Goal: Task Accomplishment & Management: Manage account settings

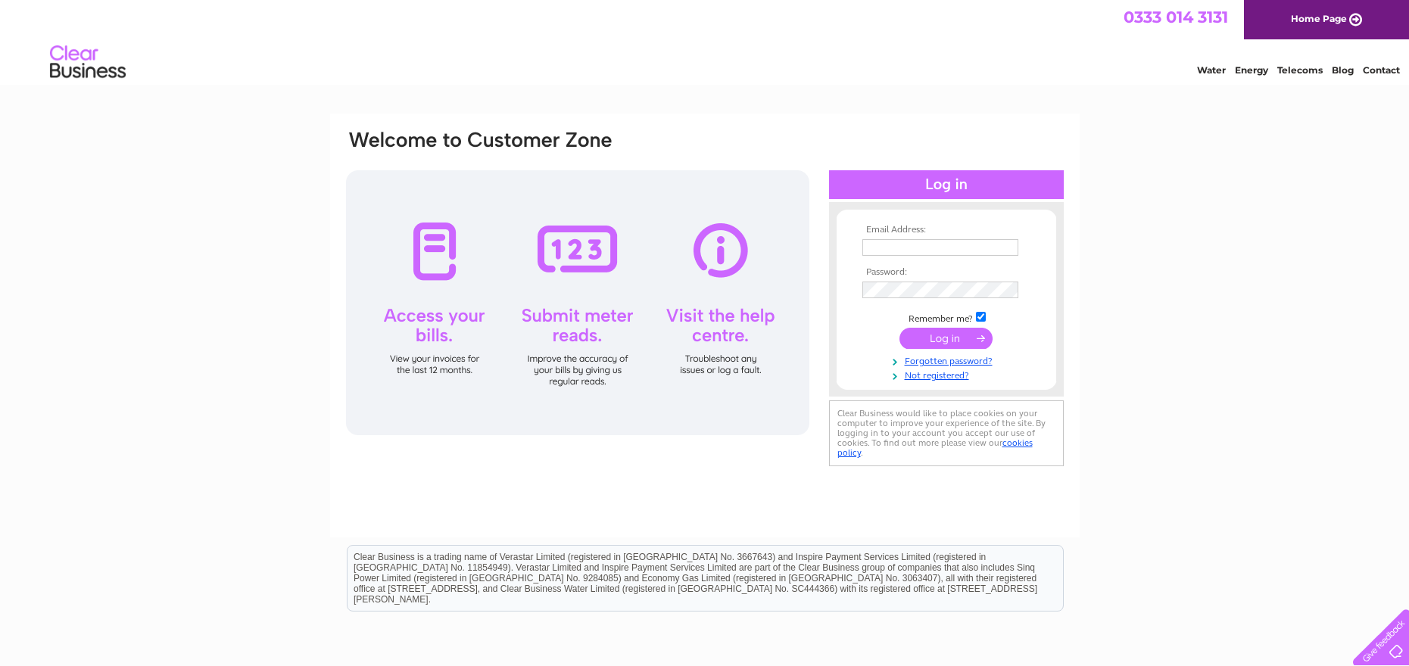
type input "craggplumbingltd@gmail.com"
click at [947, 338] on input "submit" at bounding box center [946, 338] width 93 height 21
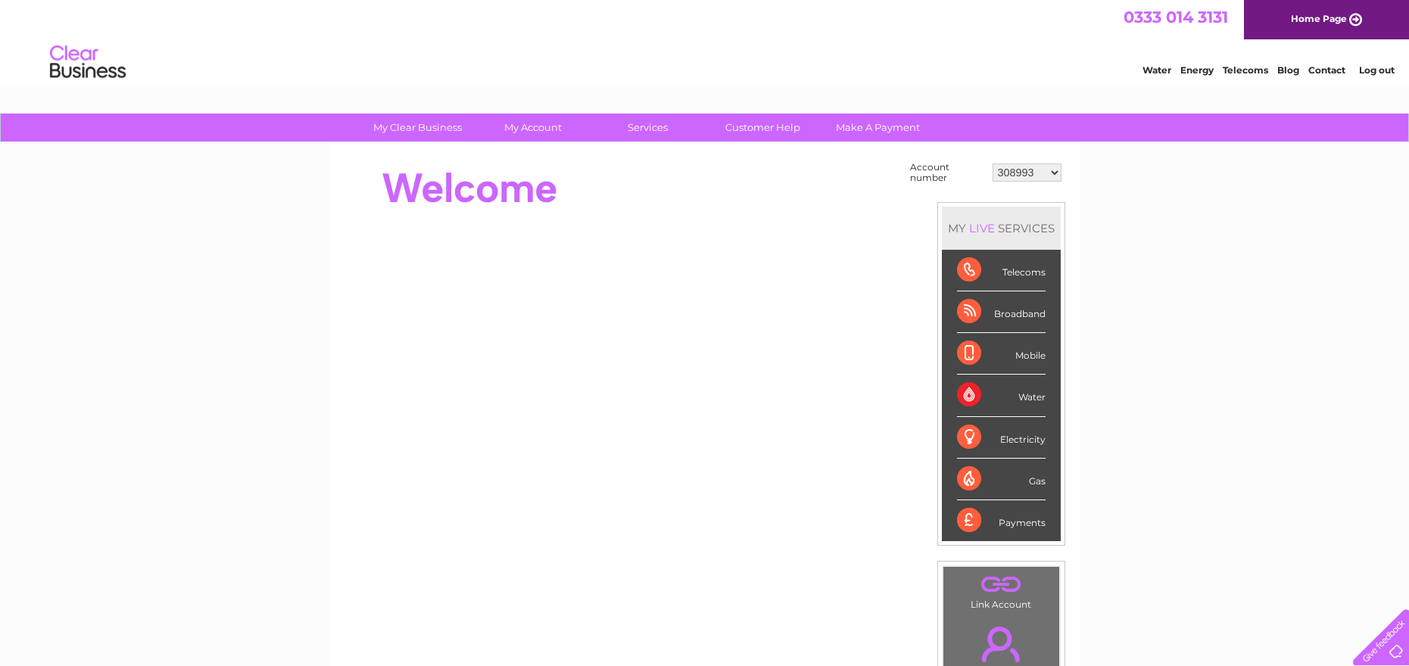
click at [1054, 171] on select "308993 30318951" at bounding box center [1027, 173] width 69 height 18
select select "30318951"
click at [993, 164] on select "308993 30318951" at bounding box center [1027, 173] width 69 height 18
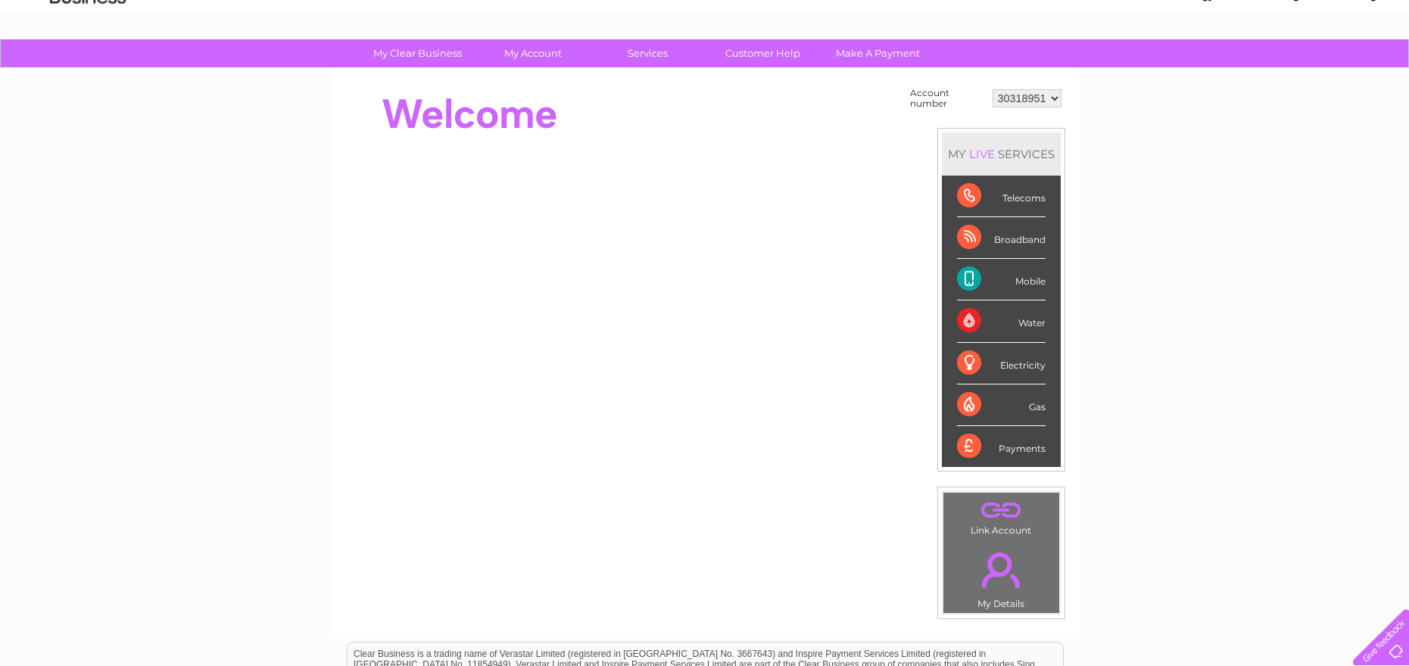
scroll to position [59, 0]
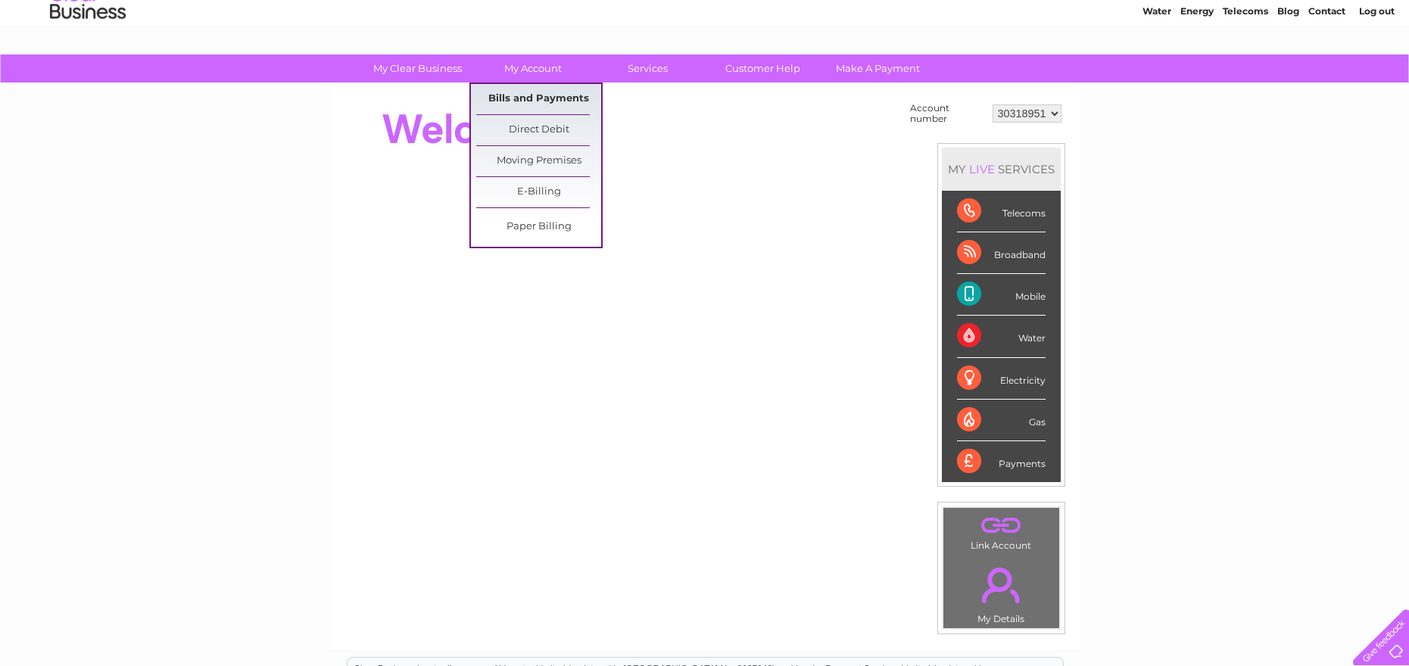
click at [532, 98] on link "Bills and Payments" at bounding box center [538, 99] width 125 height 30
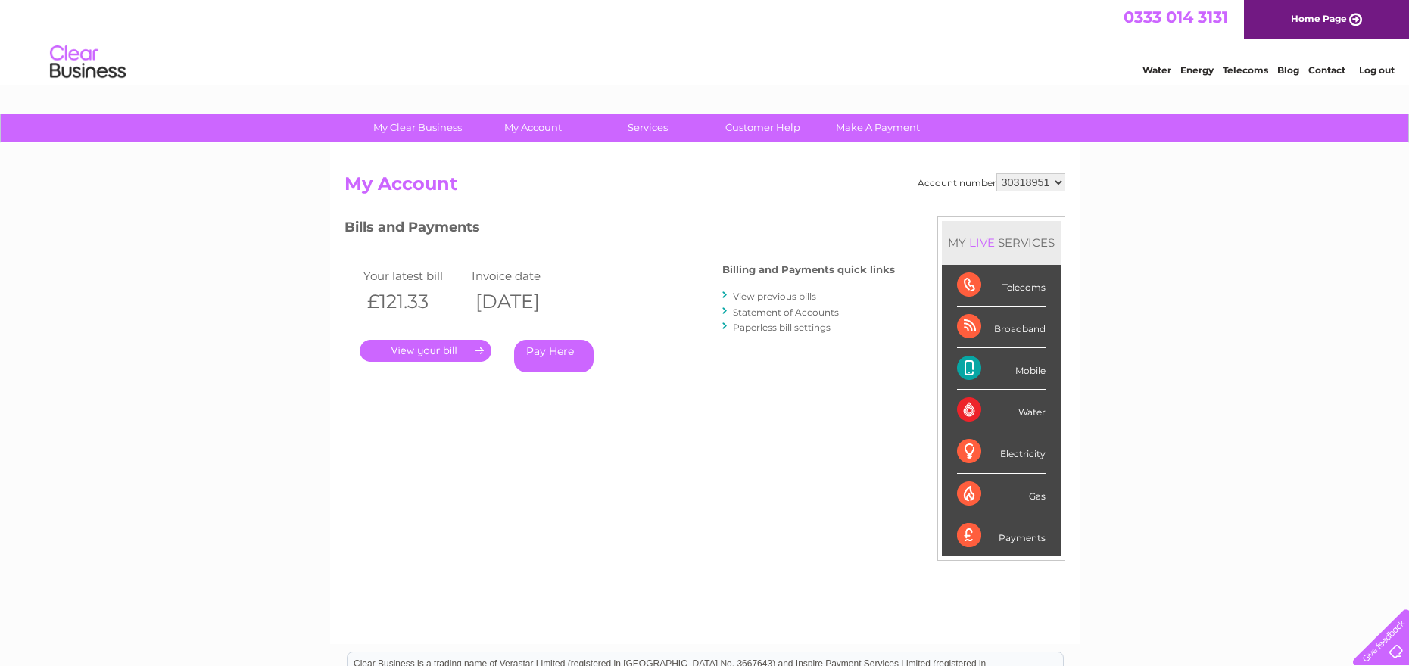
click at [426, 354] on link "." at bounding box center [426, 351] width 132 height 22
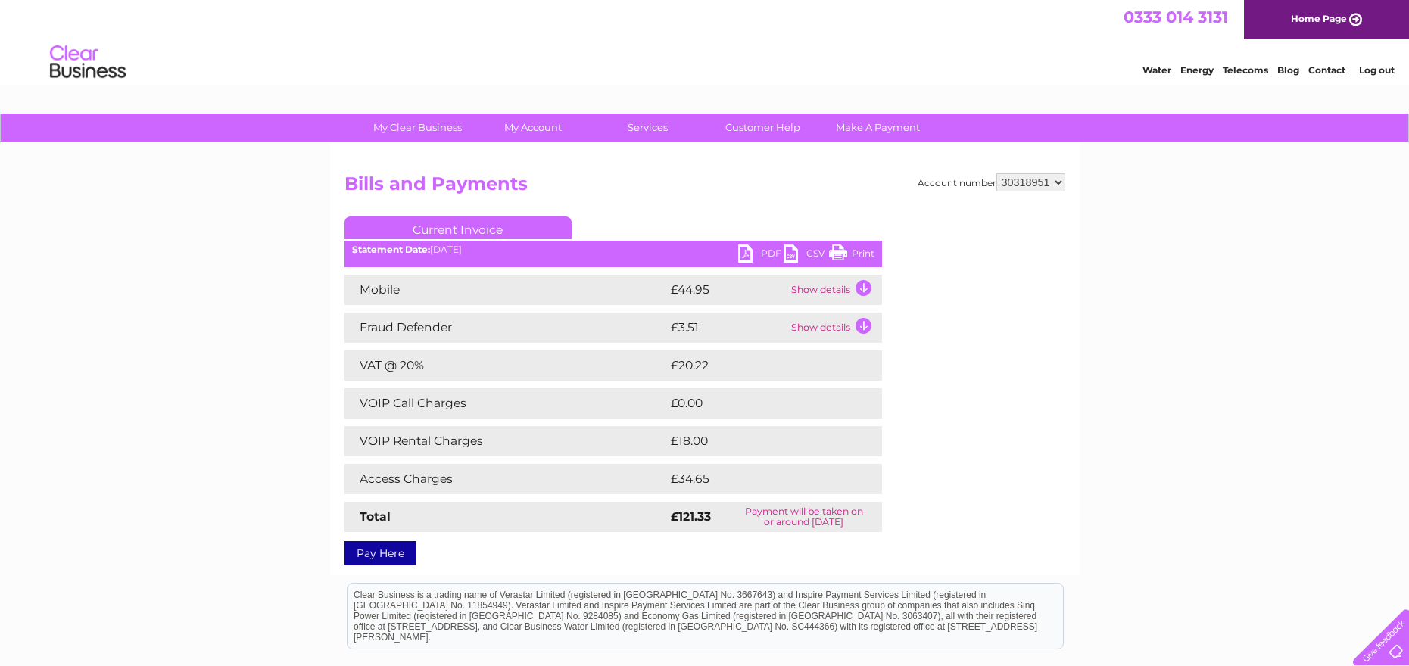
click at [866, 286] on td "Show details" at bounding box center [835, 290] width 95 height 30
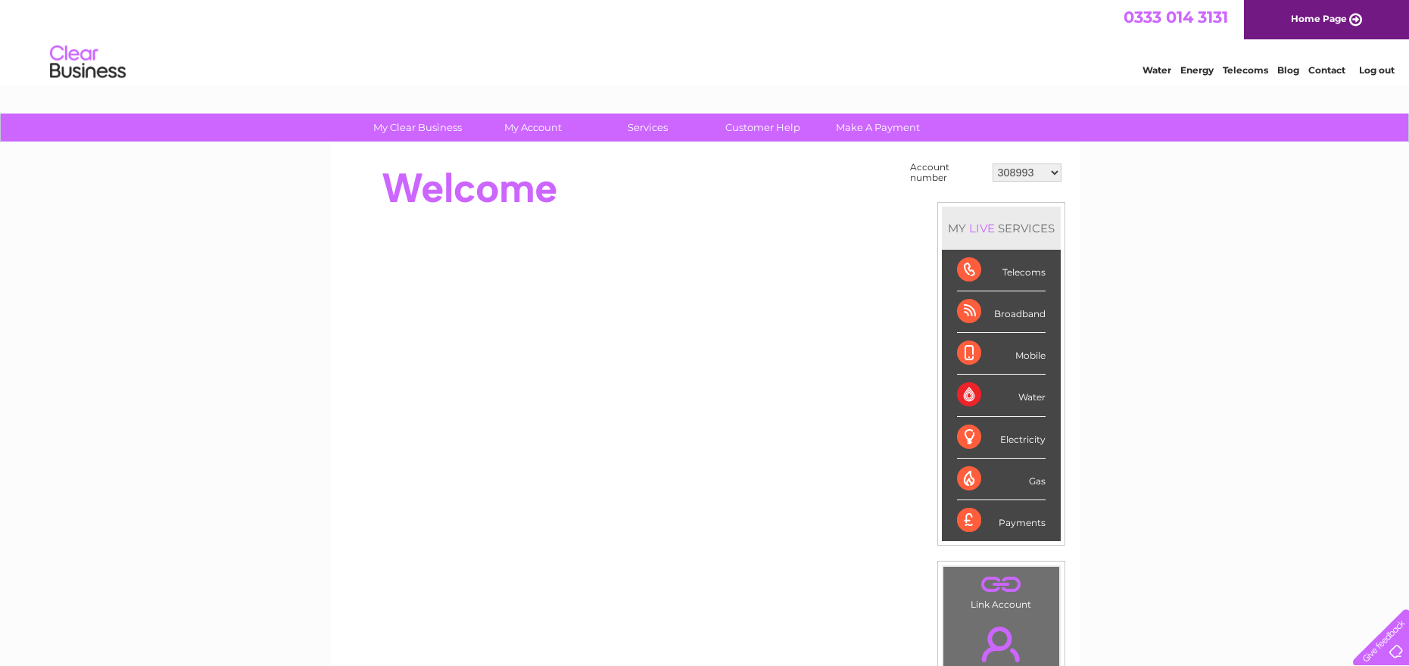
click at [1057, 171] on select "308993 30318951" at bounding box center [1027, 173] width 69 height 18
select select "30318951"
click at [993, 164] on select "308993 30318951" at bounding box center [1027, 173] width 69 height 18
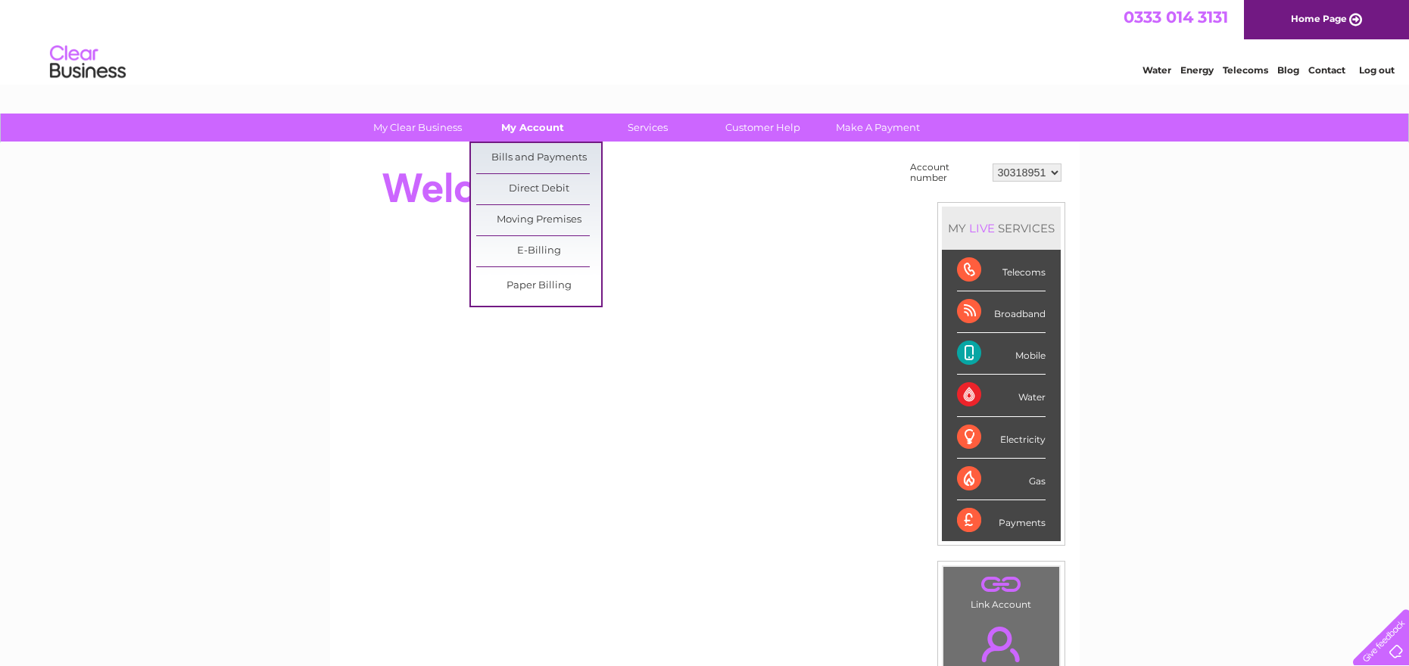
click at [522, 123] on link "My Account" at bounding box center [532, 128] width 125 height 28
click at [523, 156] on link "Bills and Payments" at bounding box center [538, 158] width 125 height 30
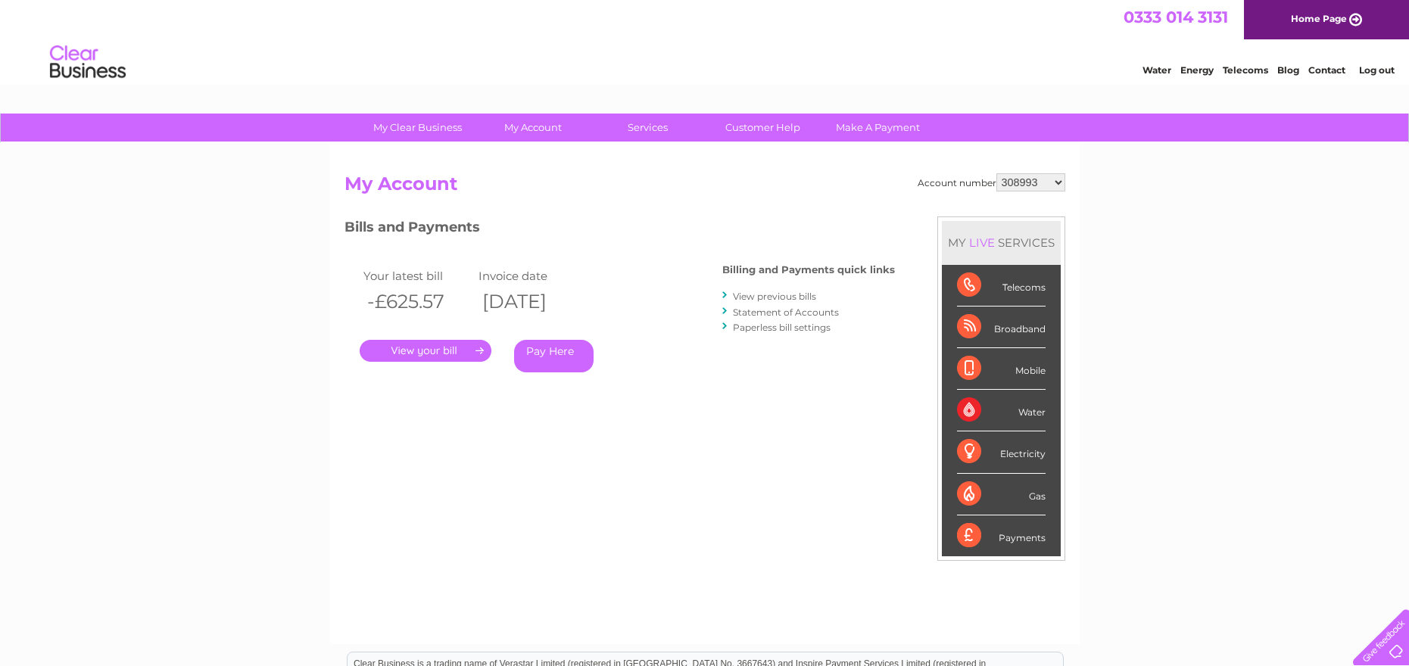
click at [801, 294] on link "View previous bills" at bounding box center [774, 296] width 83 height 11
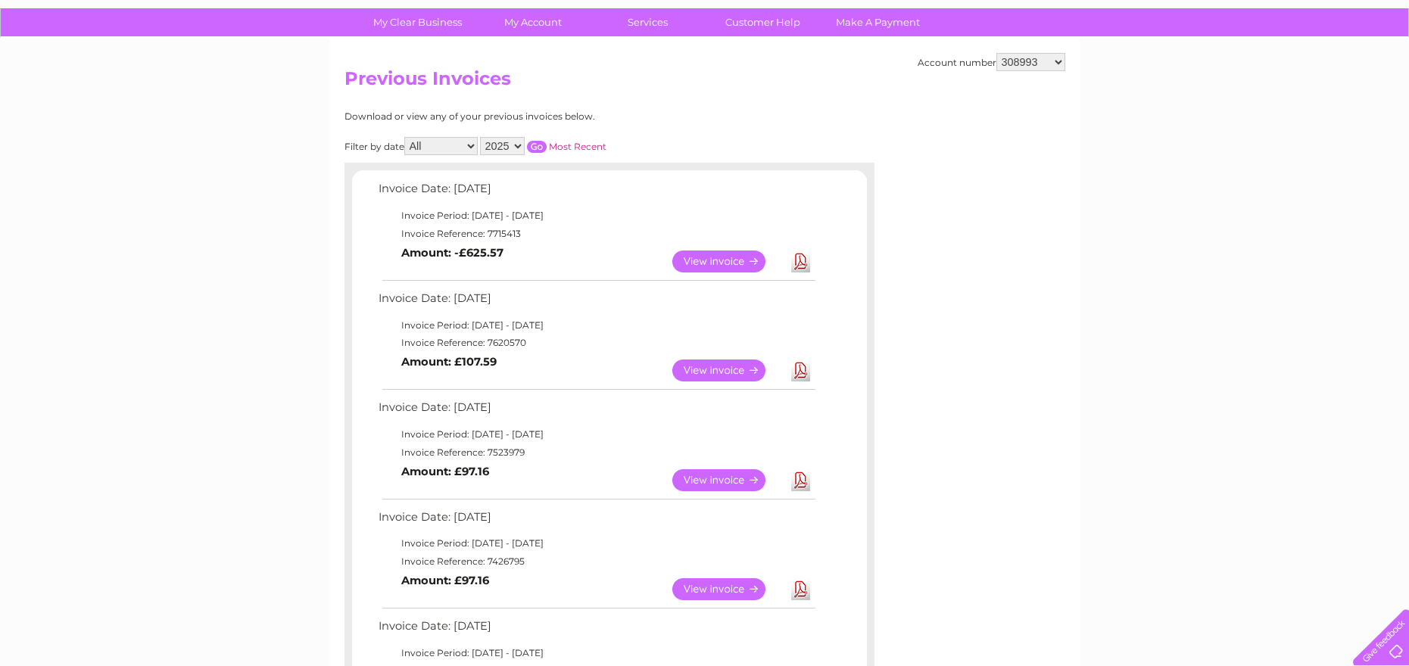
scroll to position [97, 0]
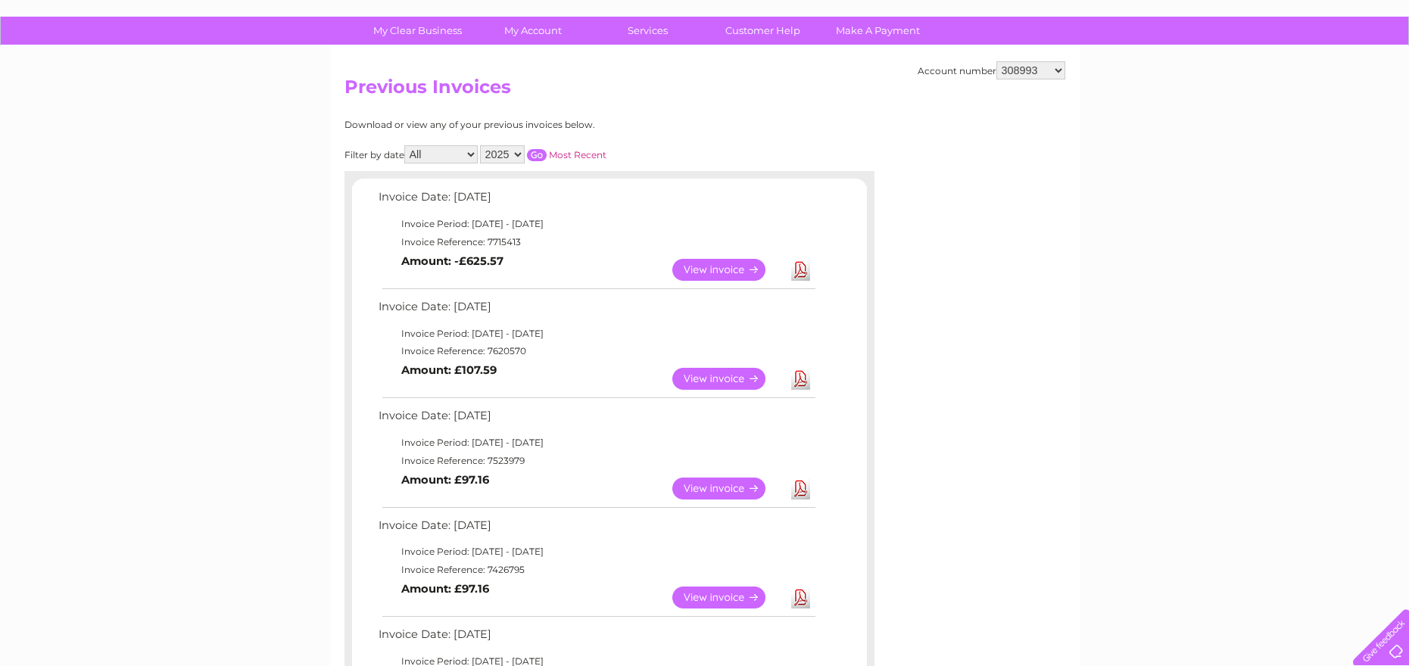
click at [1061, 67] on select "308993 30318951" at bounding box center [1031, 70] width 69 height 18
select select "30318951"
click at [997, 61] on select "308993 30318951" at bounding box center [1031, 70] width 69 height 18
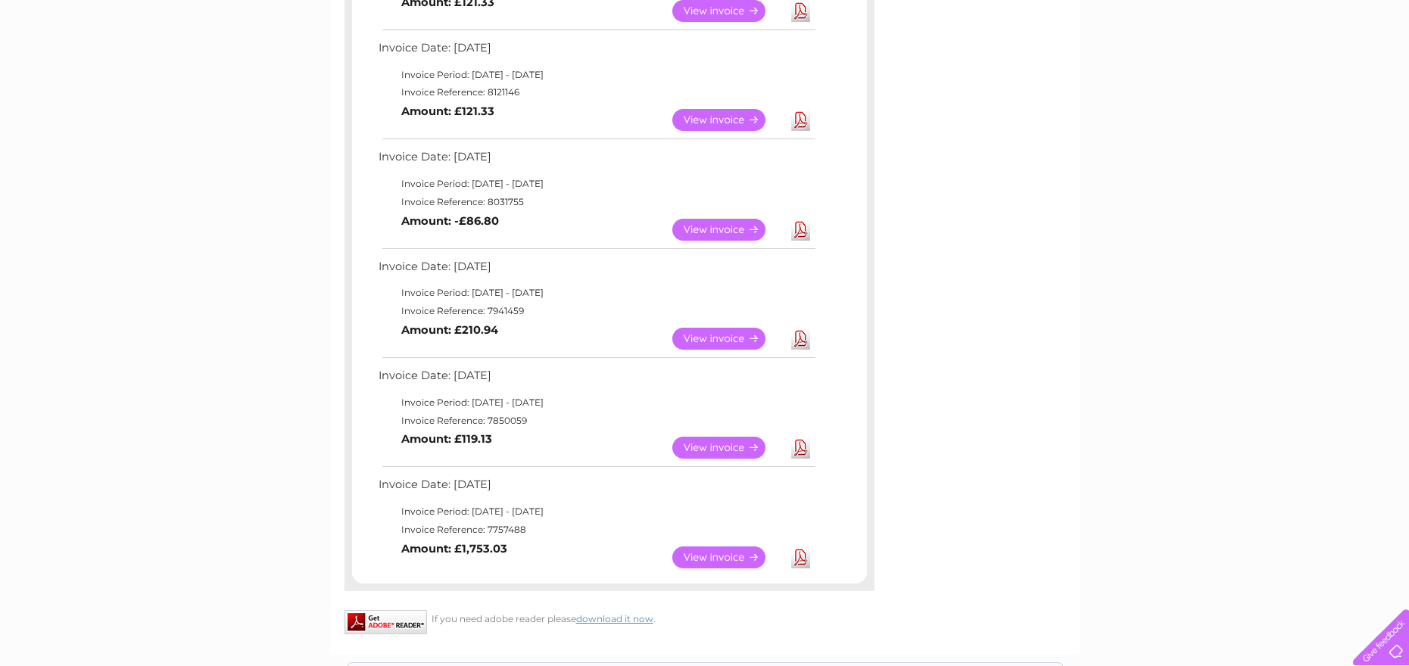
scroll to position [345, 0]
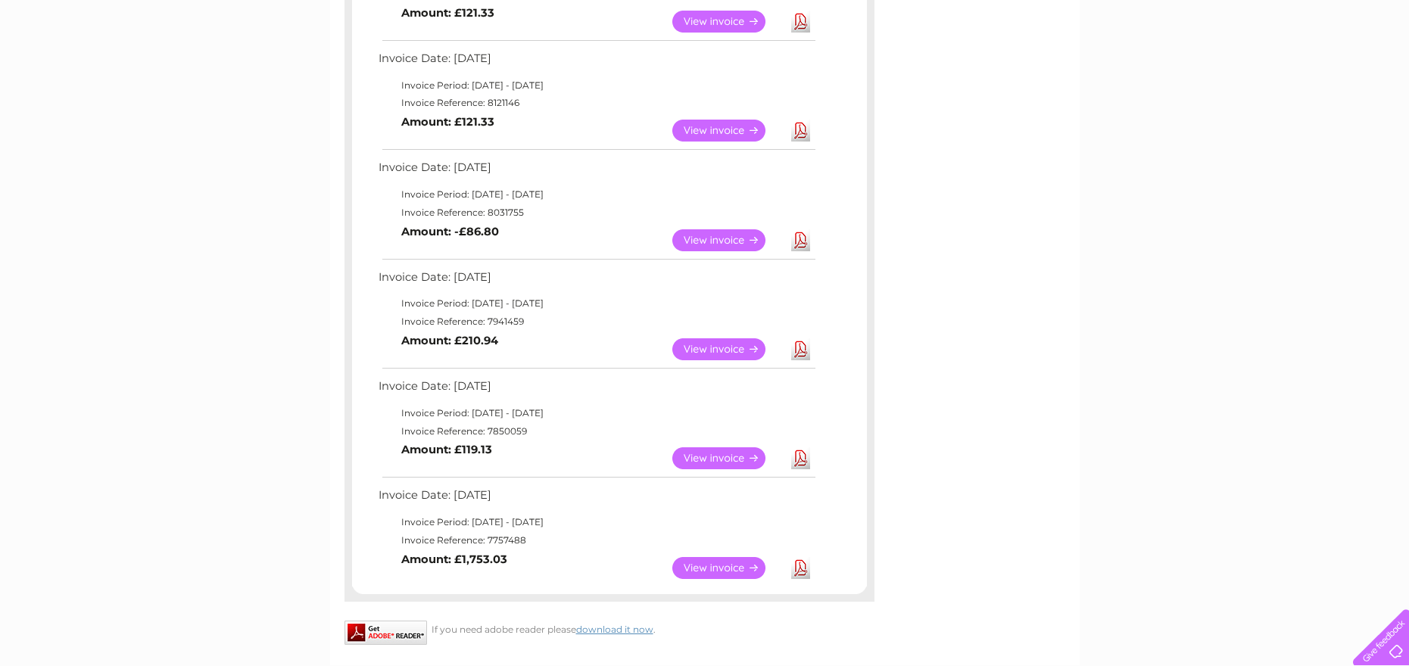
click at [719, 457] on link "View" at bounding box center [728, 459] width 111 height 22
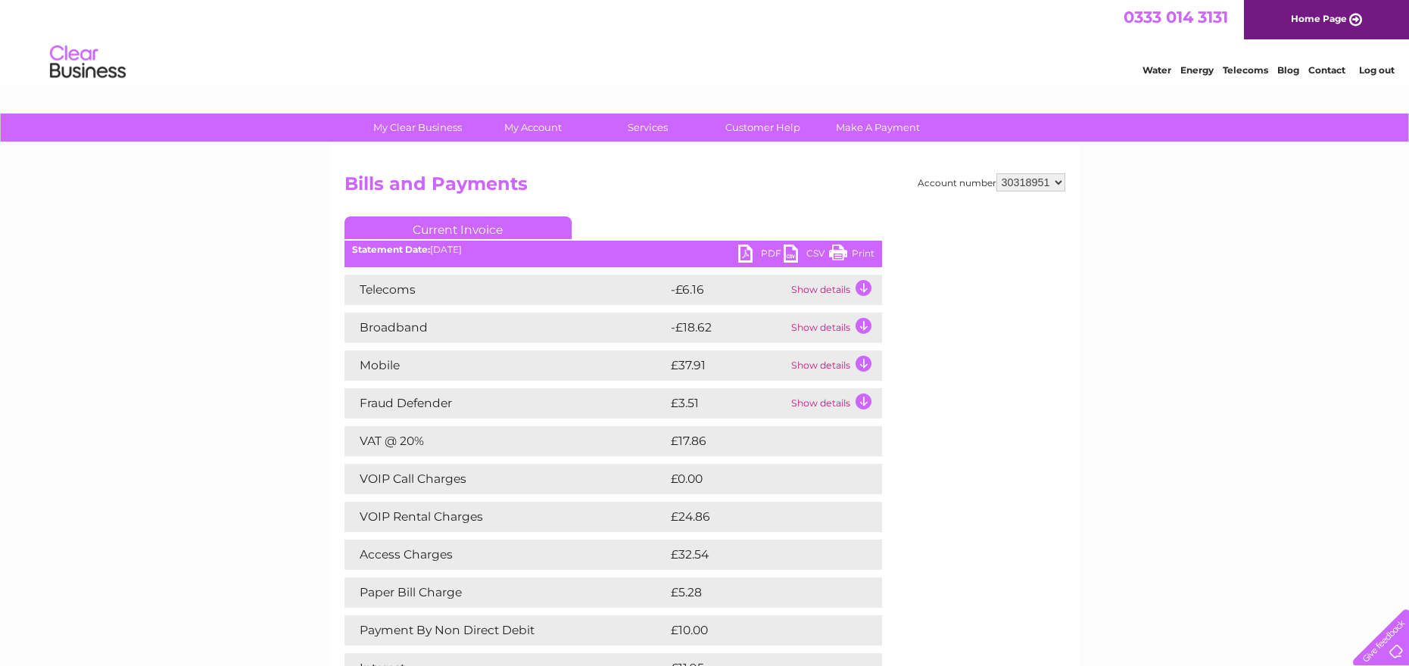
click at [860, 361] on td "Show details" at bounding box center [835, 366] width 95 height 30
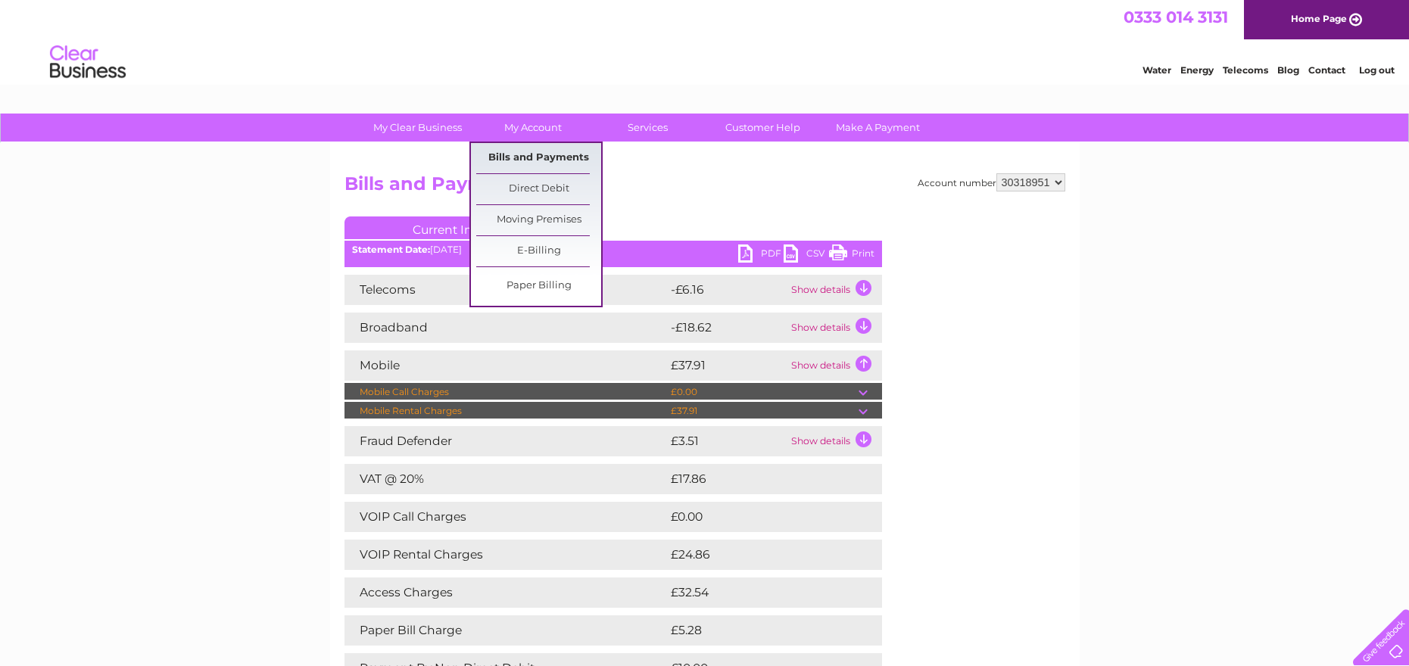
click at [530, 158] on link "Bills and Payments" at bounding box center [538, 158] width 125 height 30
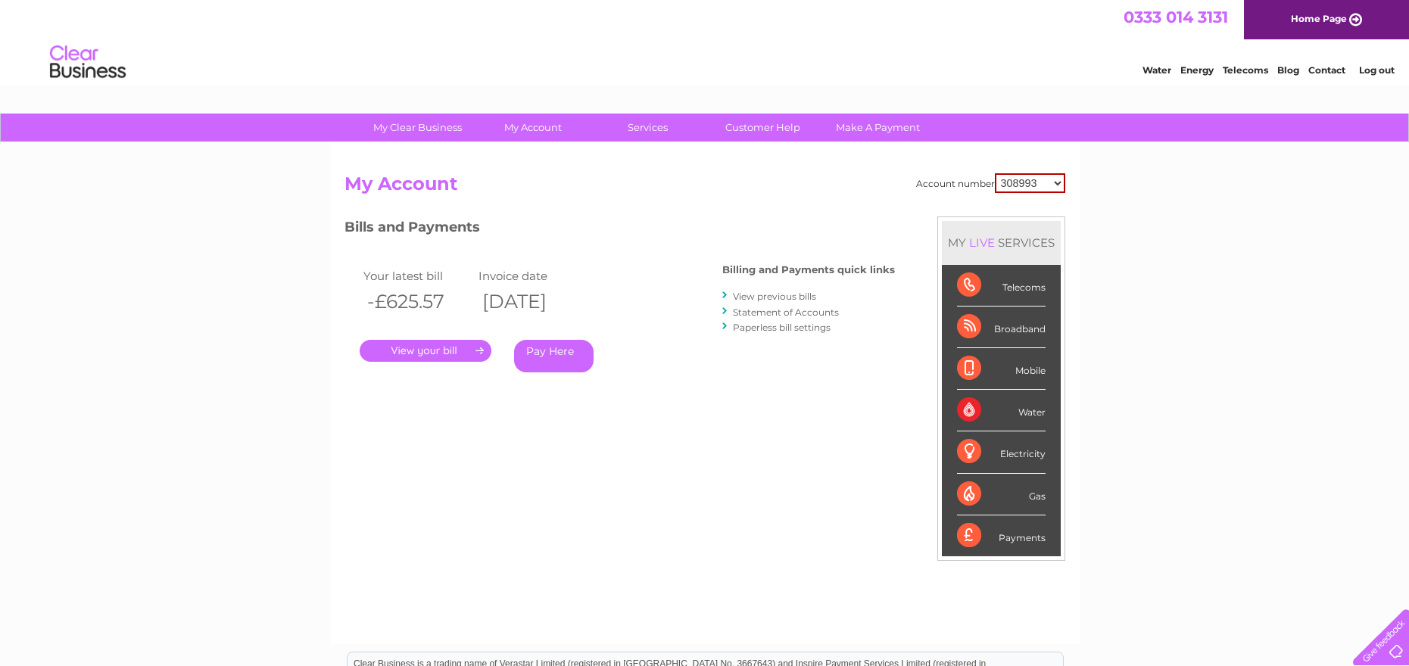
click at [785, 297] on link "View previous bills" at bounding box center [774, 296] width 83 height 11
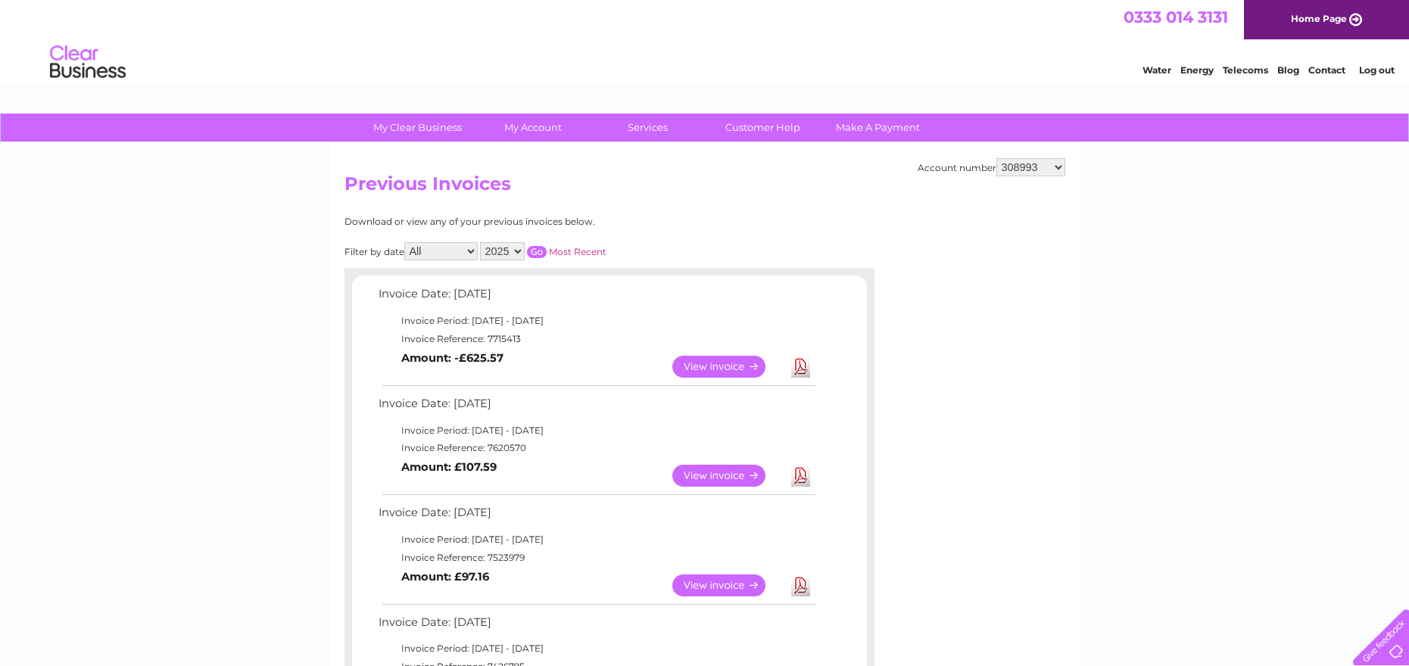
click at [1059, 167] on select "308993 30318951" at bounding box center [1031, 167] width 69 height 18
select select "30318951"
click at [997, 158] on select "308993 30318951" at bounding box center [1031, 167] width 69 height 18
click at [696, 477] on link "View" at bounding box center [728, 476] width 111 height 22
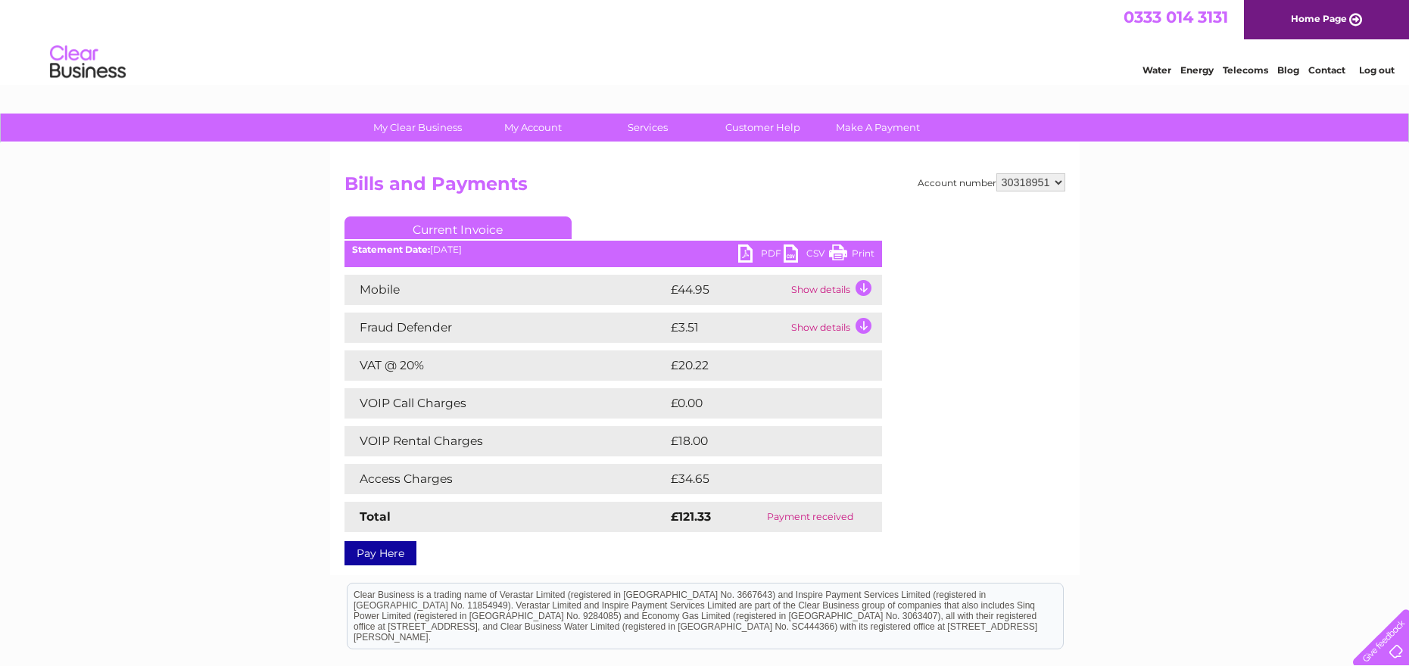
click at [822, 289] on td "Show details" at bounding box center [835, 290] width 95 height 30
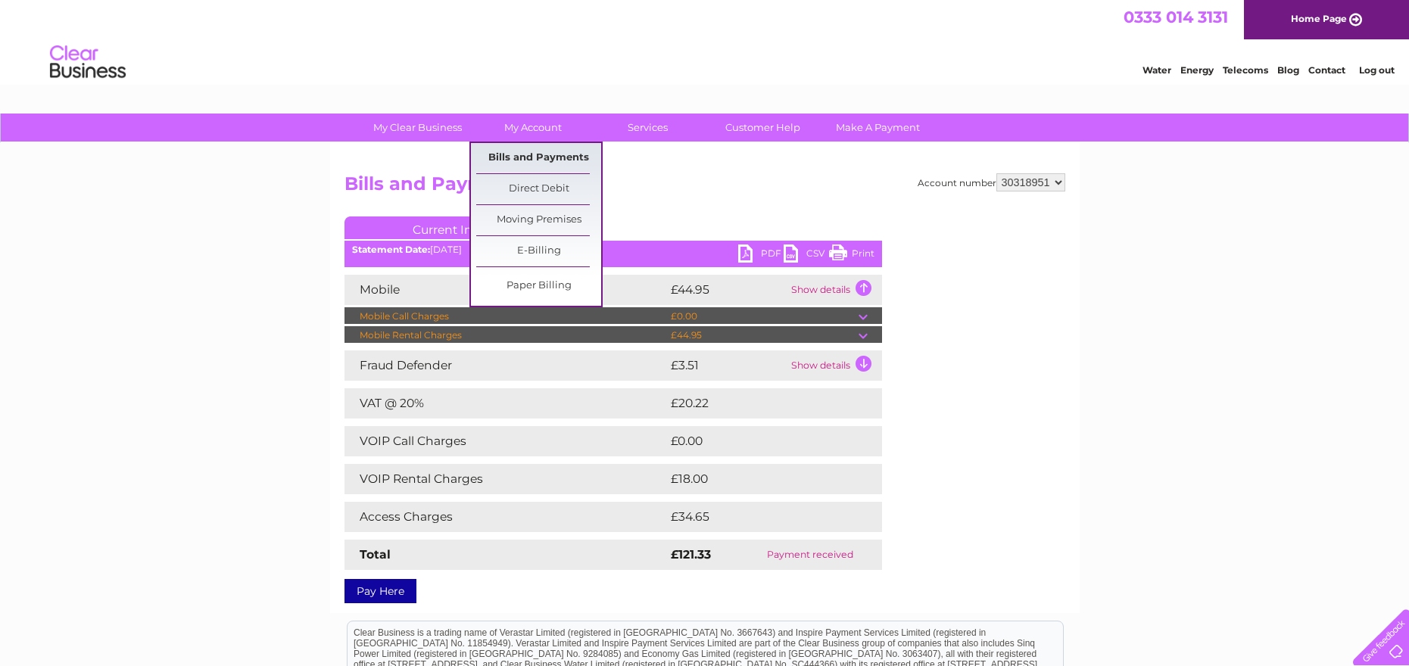
click at [547, 162] on link "Bills and Payments" at bounding box center [538, 158] width 125 height 30
click at [548, 159] on link "Bills and Payments" at bounding box center [538, 158] width 125 height 30
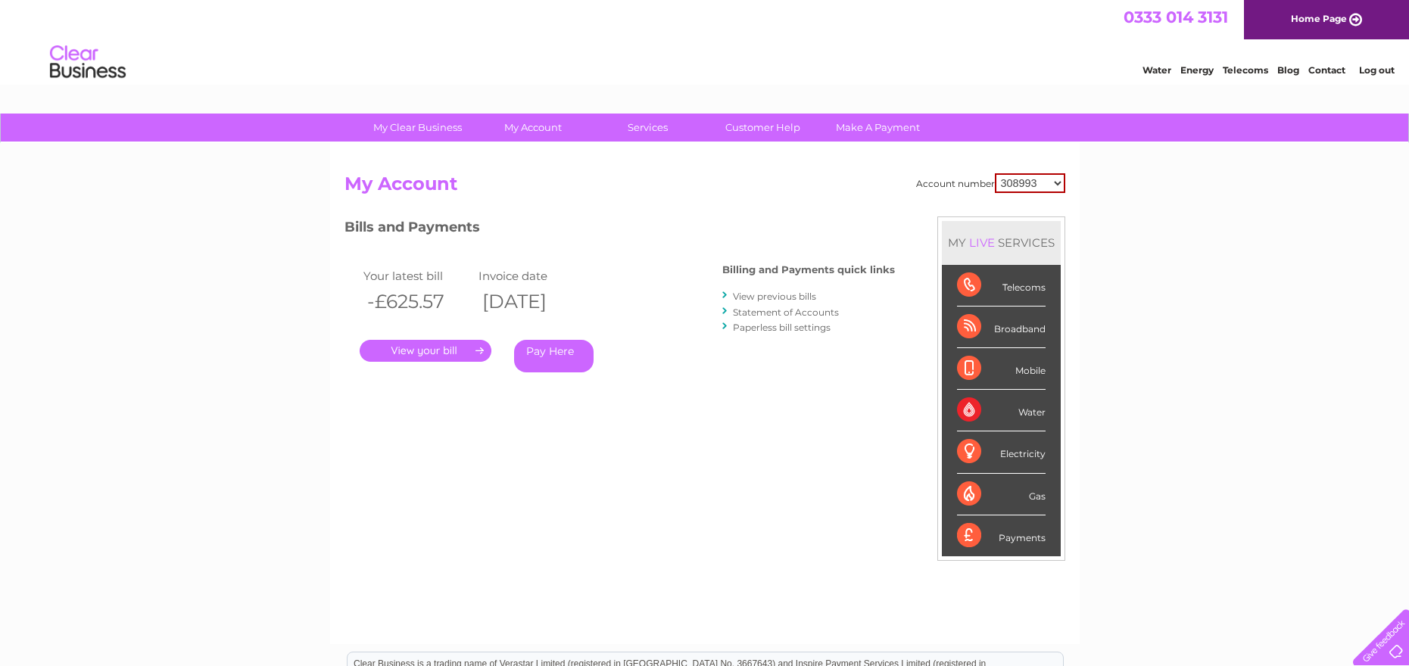
click at [785, 295] on link "View previous bills" at bounding box center [774, 296] width 83 height 11
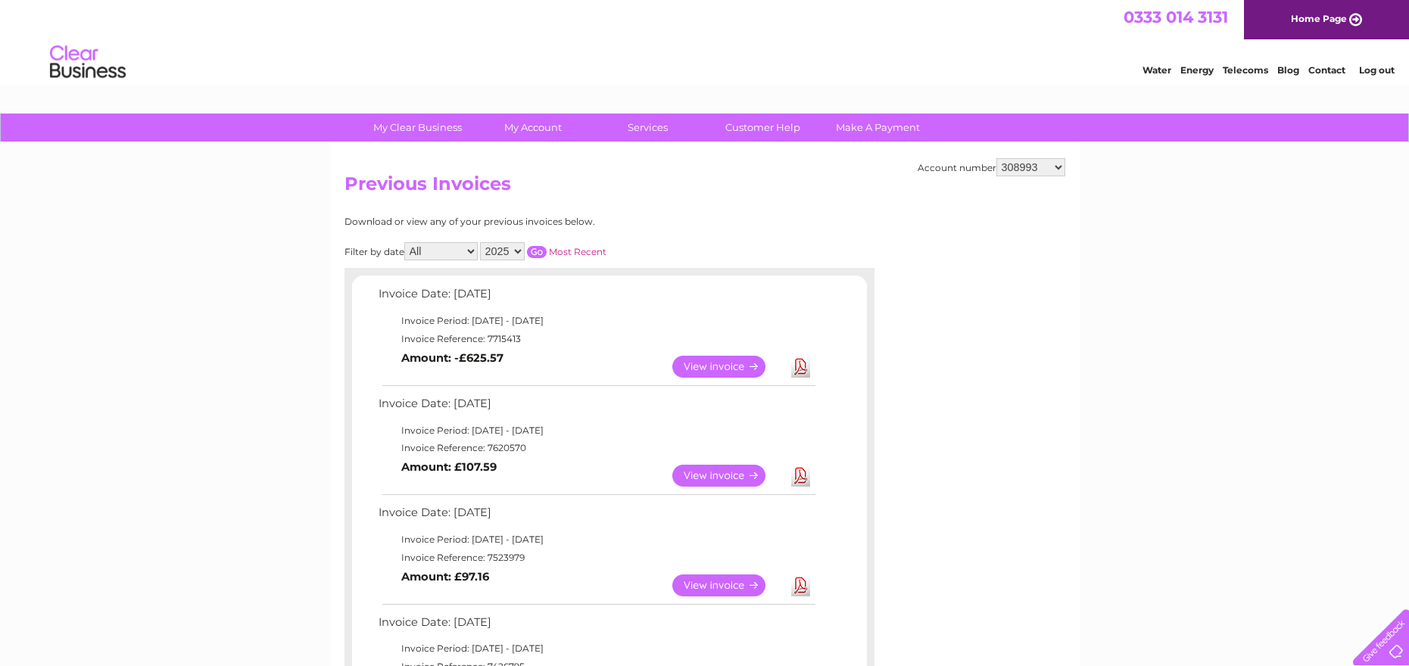
click at [1061, 167] on select "308993 30318951" at bounding box center [1031, 167] width 69 height 18
select select "30318951"
click at [997, 158] on select "308993 30318951" at bounding box center [1031, 167] width 69 height 18
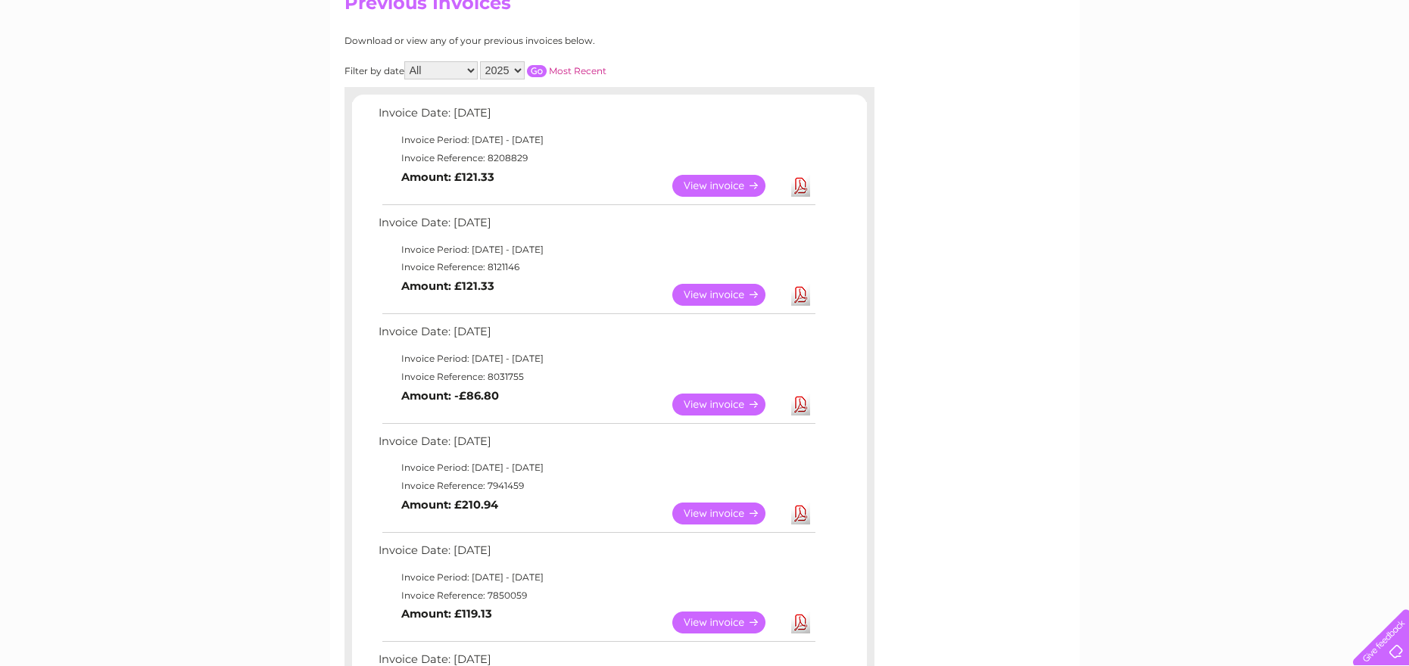
scroll to position [183, 0]
click at [721, 404] on link "View" at bounding box center [728, 403] width 111 height 22
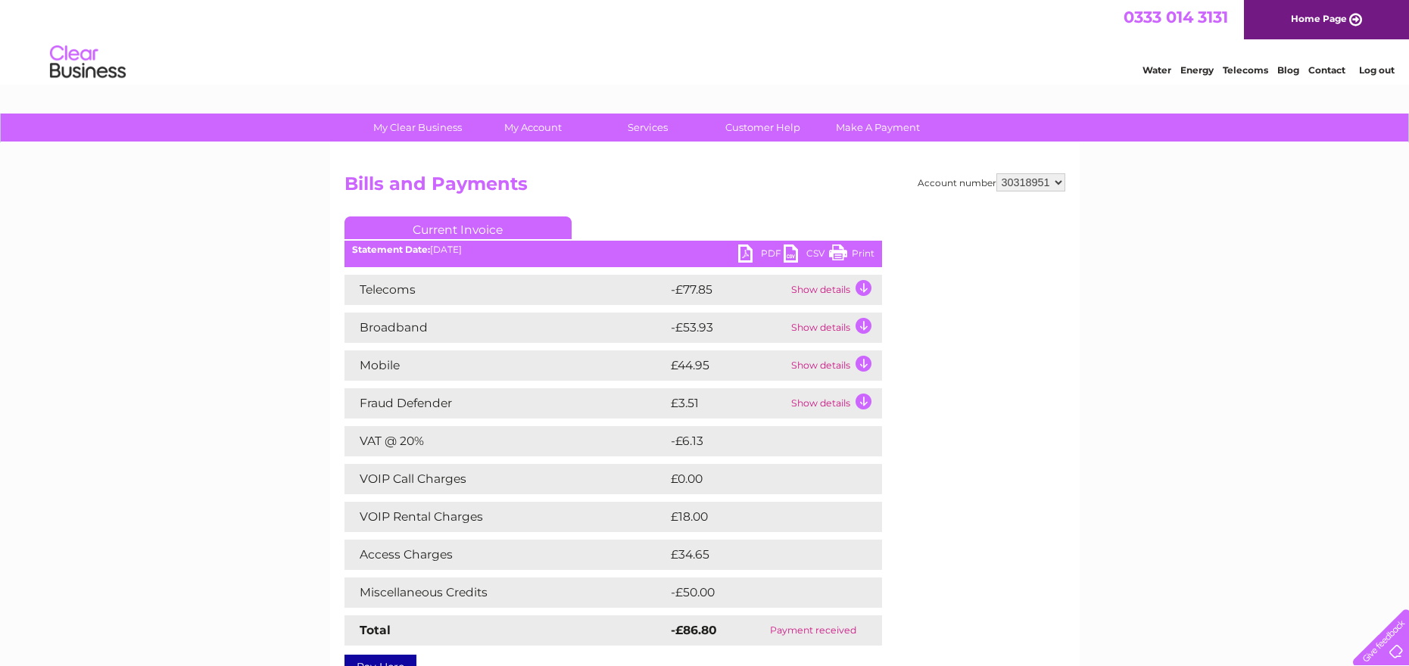
click at [864, 367] on td "Show details" at bounding box center [835, 366] width 95 height 30
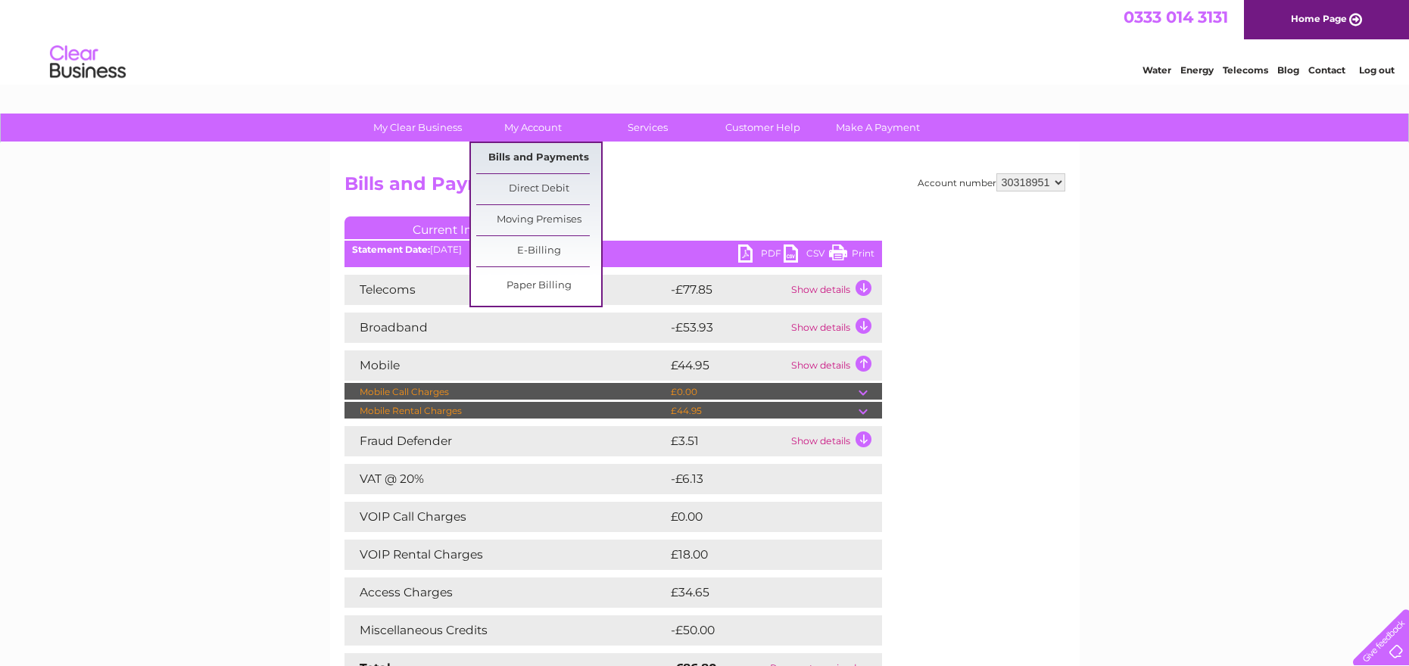
click at [559, 155] on link "Bills and Payments" at bounding box center [538, 158] width 125 height 30
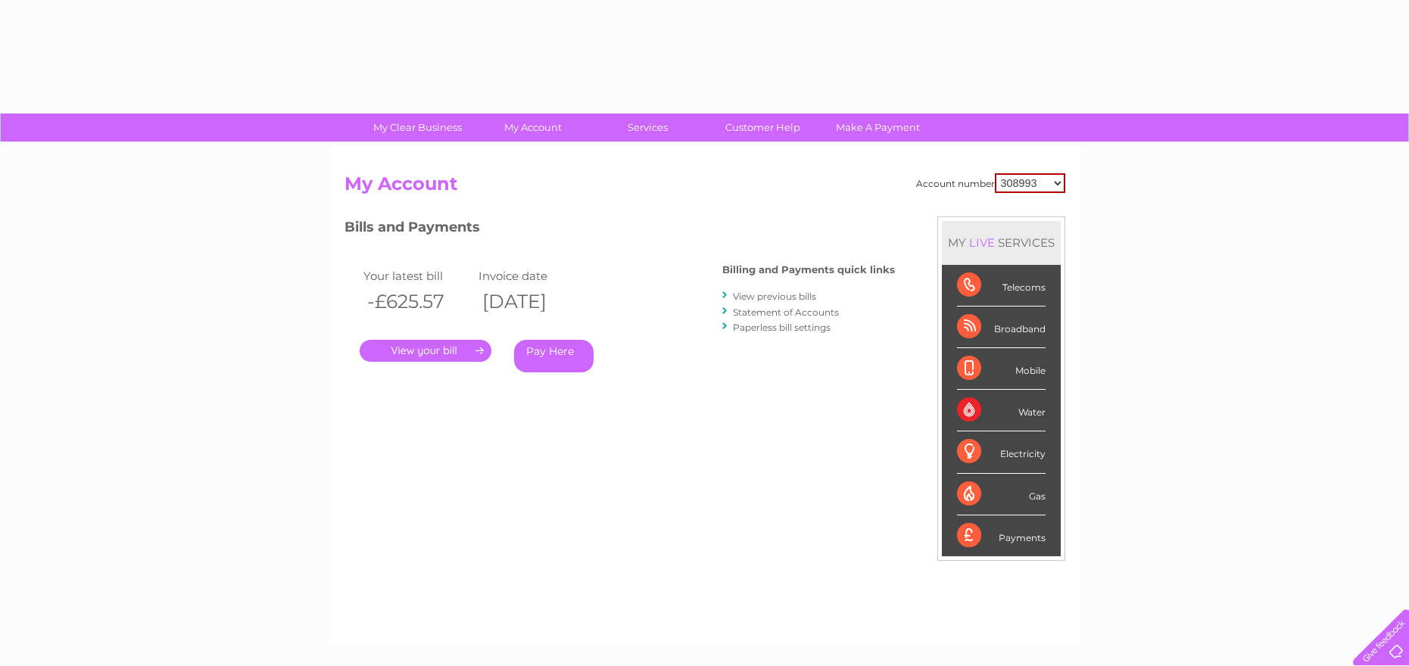
click at [562, 155] on div "Account number 308993 30318951 My Account MY LIVE SERVICES Telecoms Broadband M…" at bounding box center [705, 393] width 750 height 501
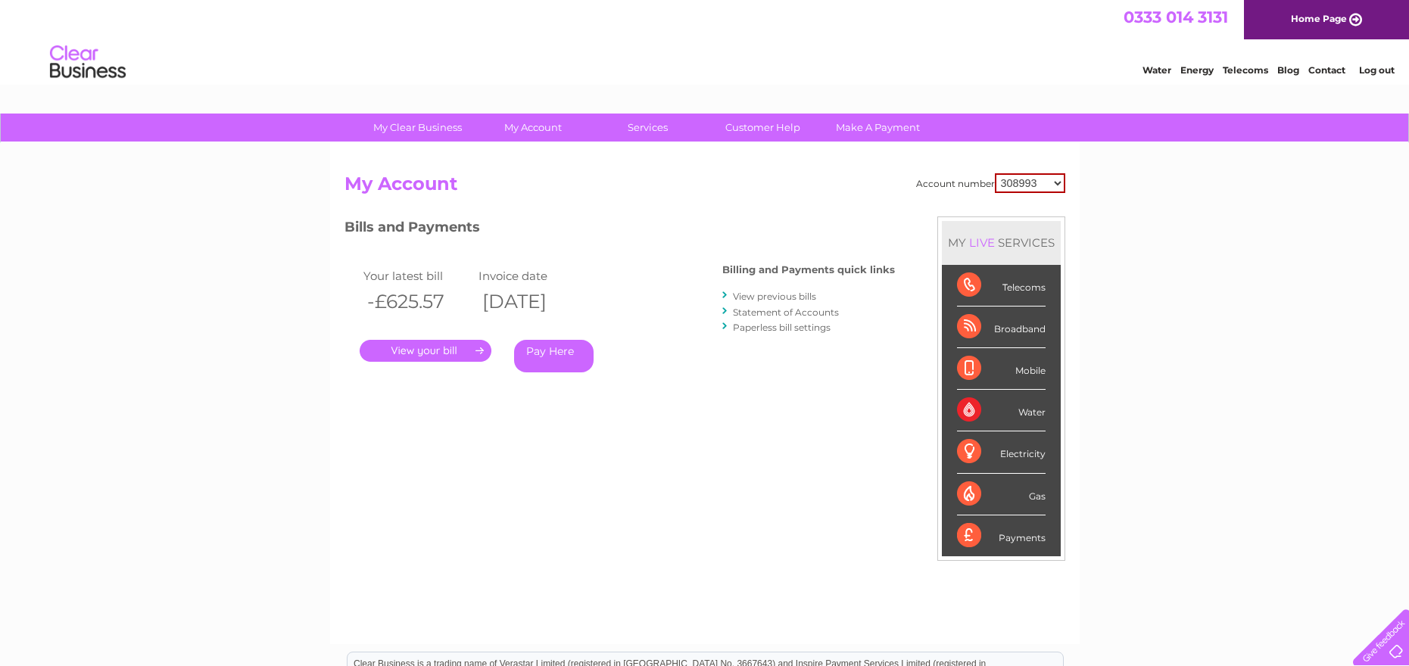
click at [1057, 184] on select "308993 30318951" at bounding box center [1030, 183] width 70 height 20
select select "30318951"
click at [995, 173] on select "308993 30318951" at bounding box center [1030, 183] width 70 height 20
click at [795, 296] on link "View previous bills" at bounding box center [774, 296] width 83 height 11
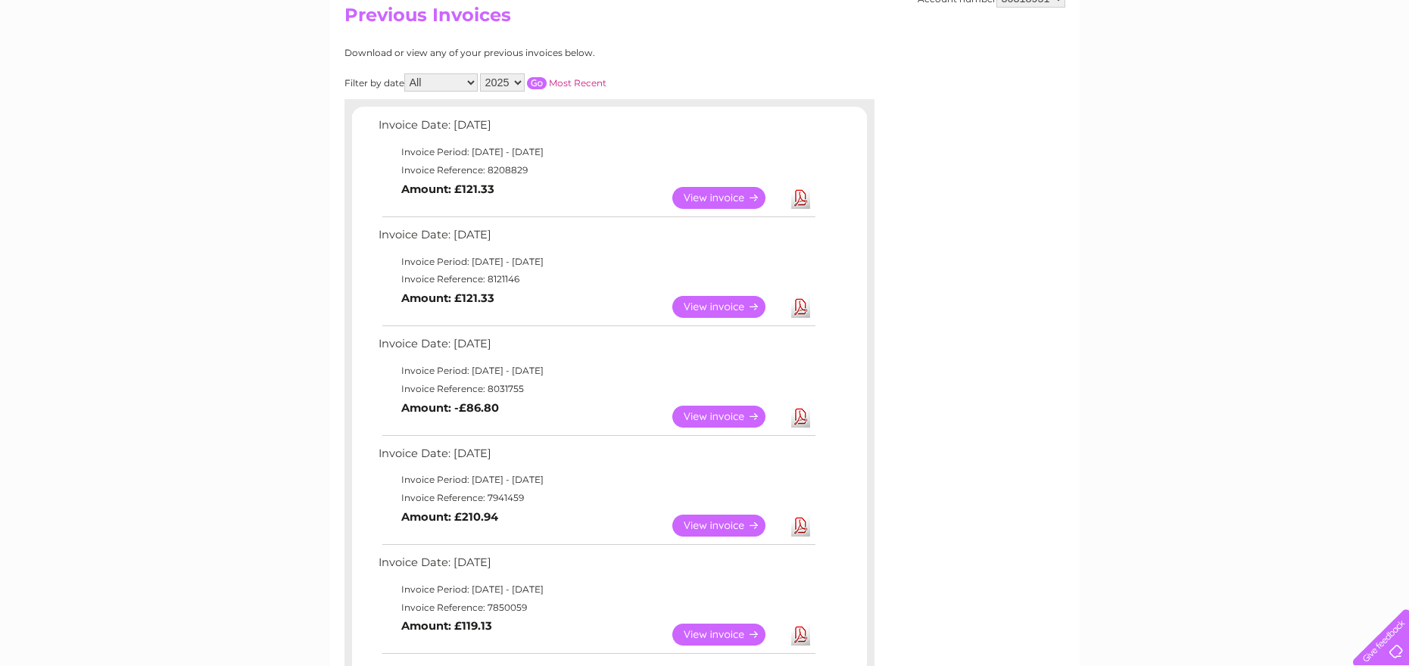
scroll to position [244, 0]
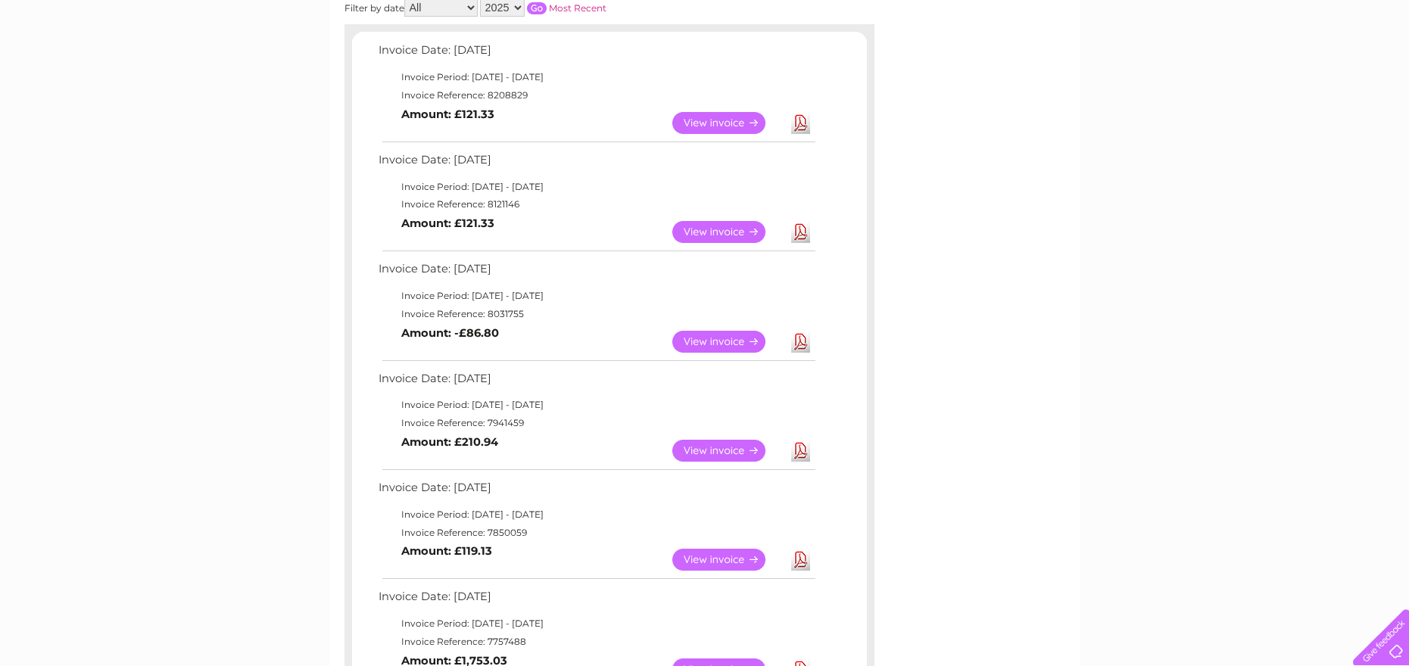
click at [713, 448] on link "View" at bounding box center [728, 451] width 111 height 22
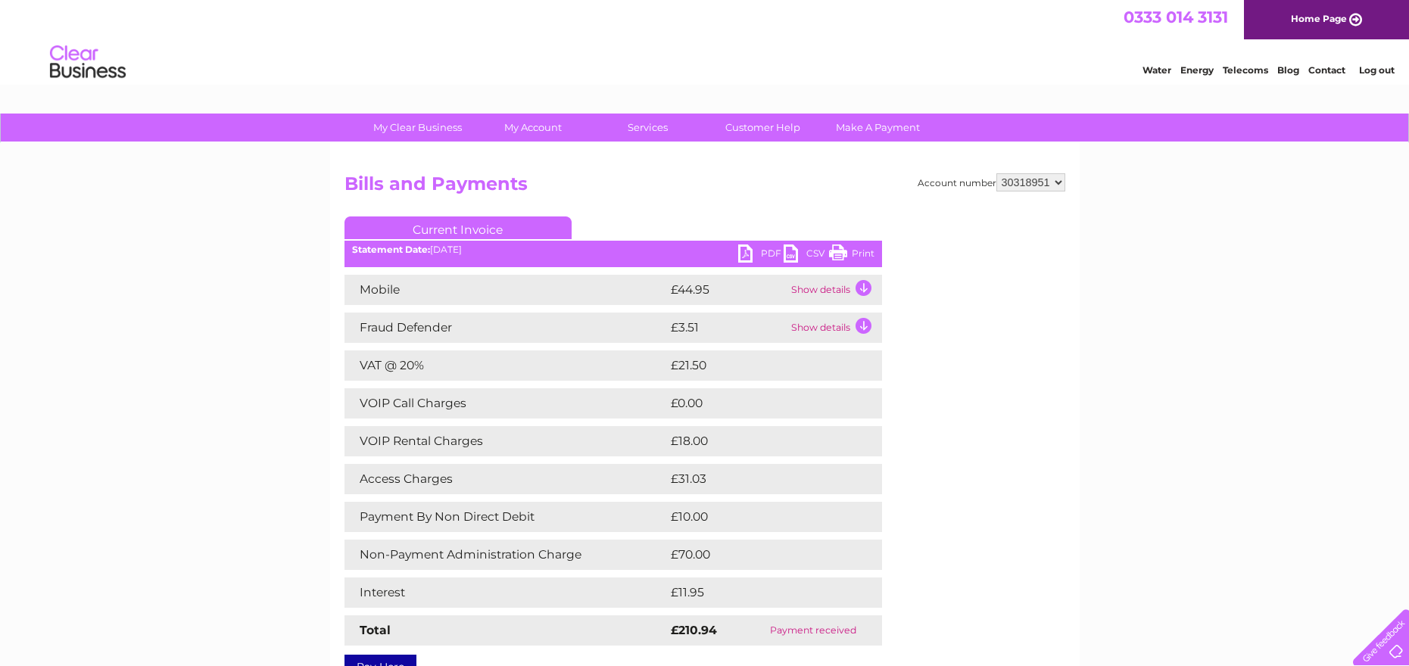
click at [805, 292] on td "Show details" at bounding box center [835, 290] width 95 height 30
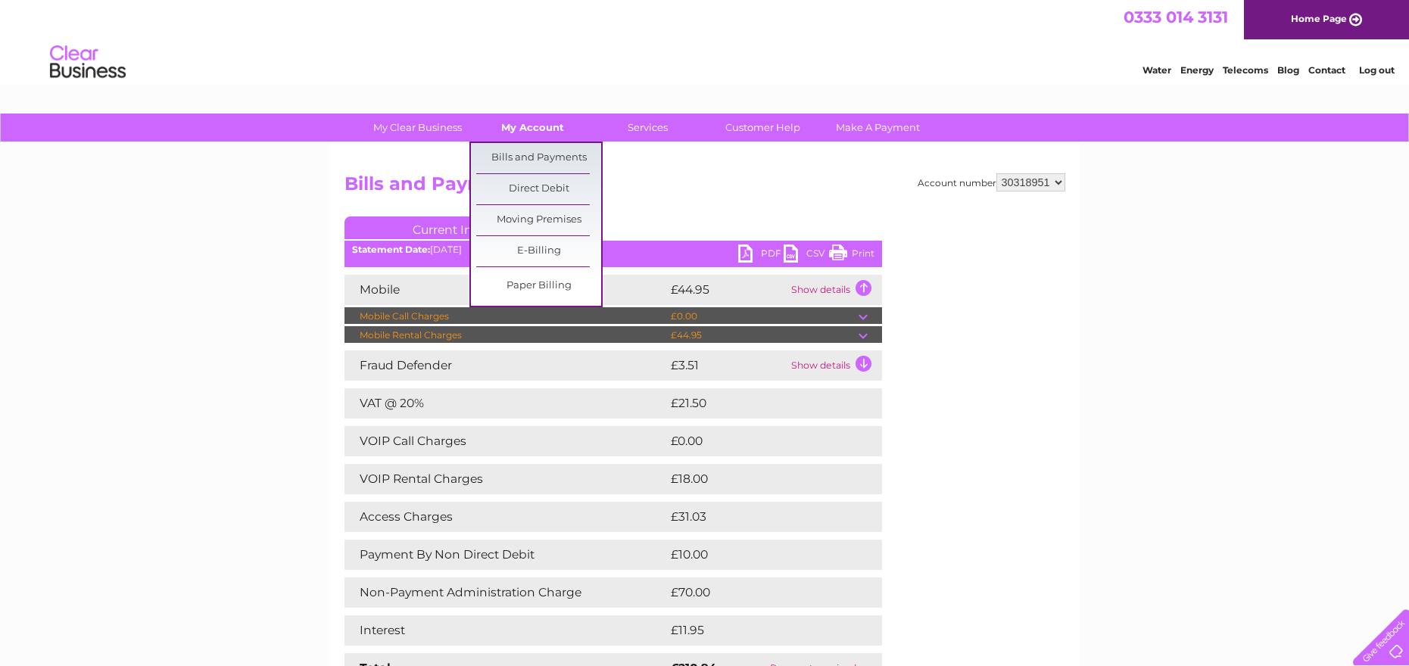
click at [514, 129] on link "My Account" at bounding box center [532, 128] width 125 height 28
click at [529, 155] on link "Bills and Payments" at bounding box center [538, 158] width 125 height 30
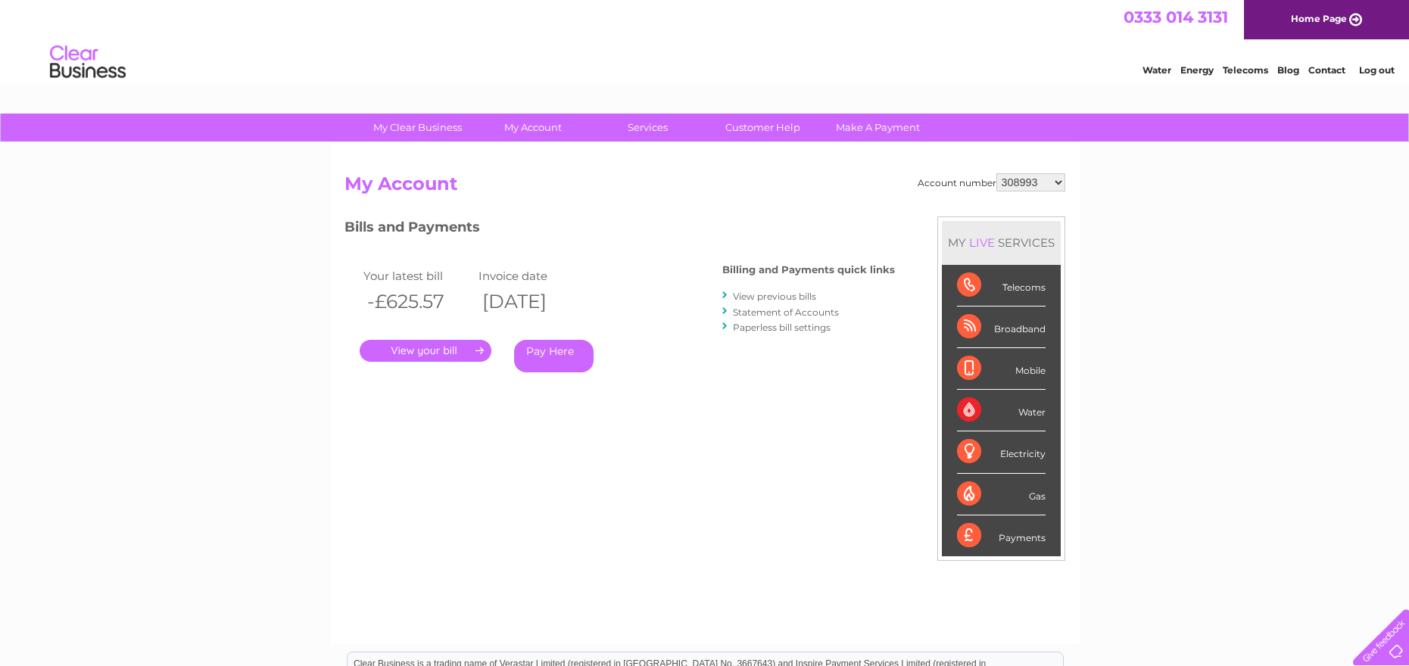
click at [1060, 186] on select "308993 30318951" at bounding box center [1031, 182] width 69 height 18
select select "30318951"
click at [997, 173] on select "308993 30318951" at bounding box center [1031, 182] width 69 height 18
click at [790, 298] on link "View previous bills" at bounding box center [774, 296] width 83 height 11
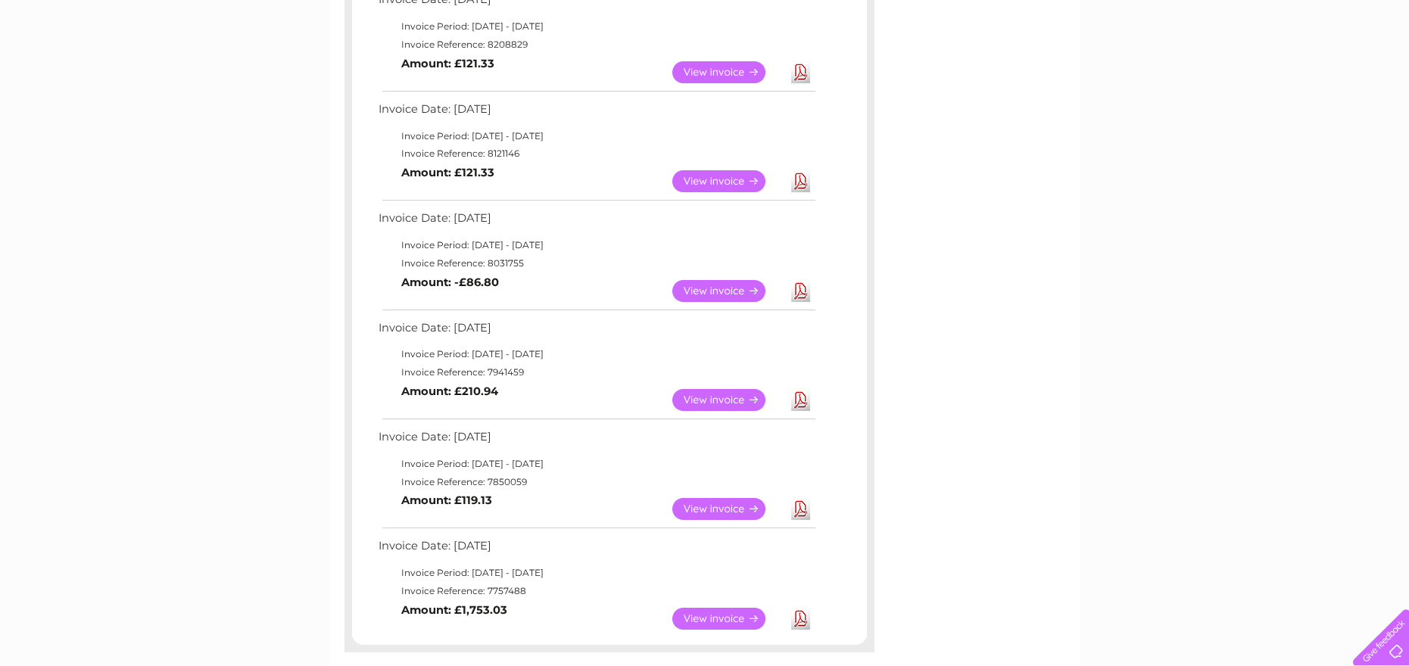
scroll to position [298, 0]
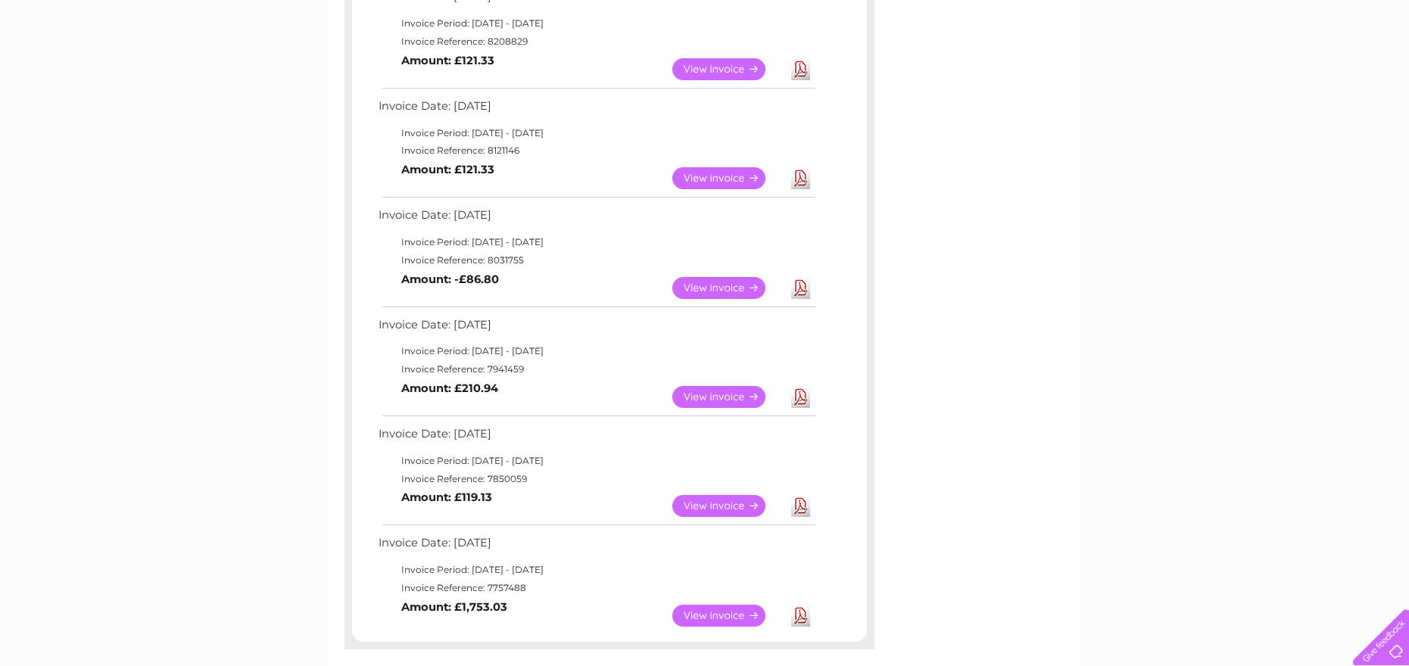
click at [727, 507] on link "View" at bounding box center [728, 506] width 111 height 22
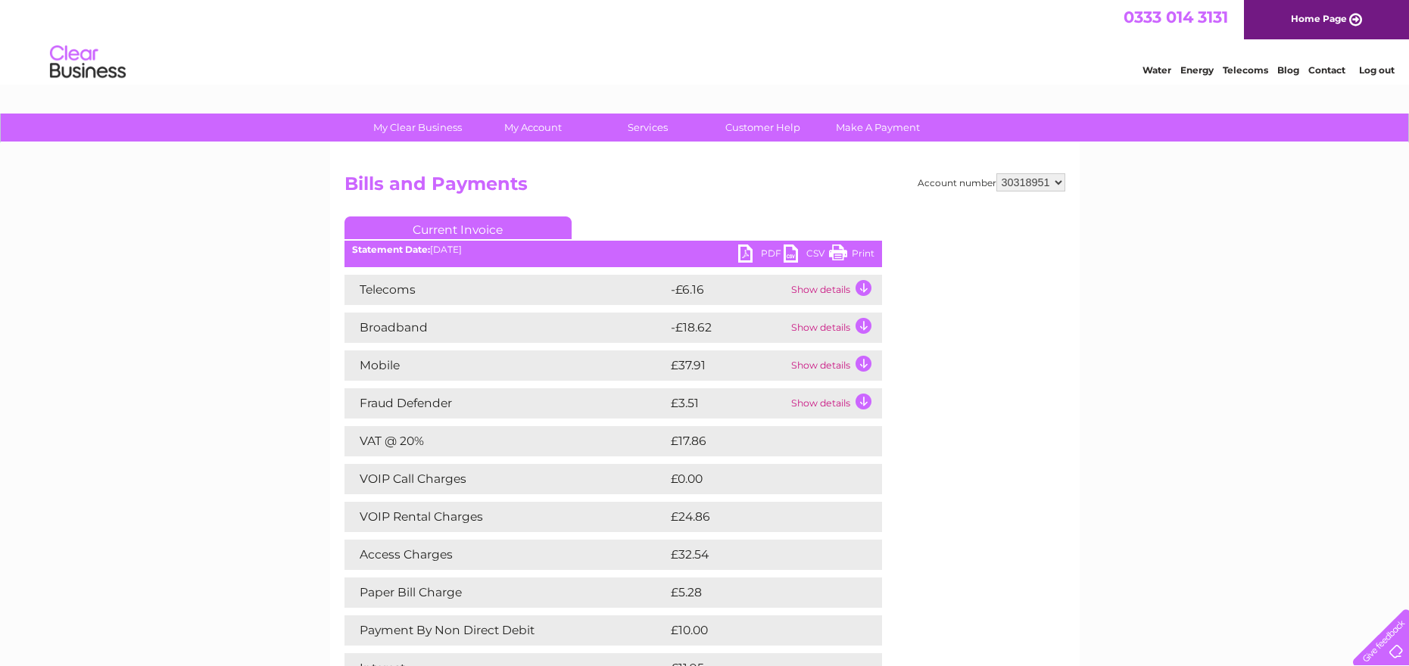
click at [869, 364] on td "Show details" at bounding box center [835, 366] width 95 height 30
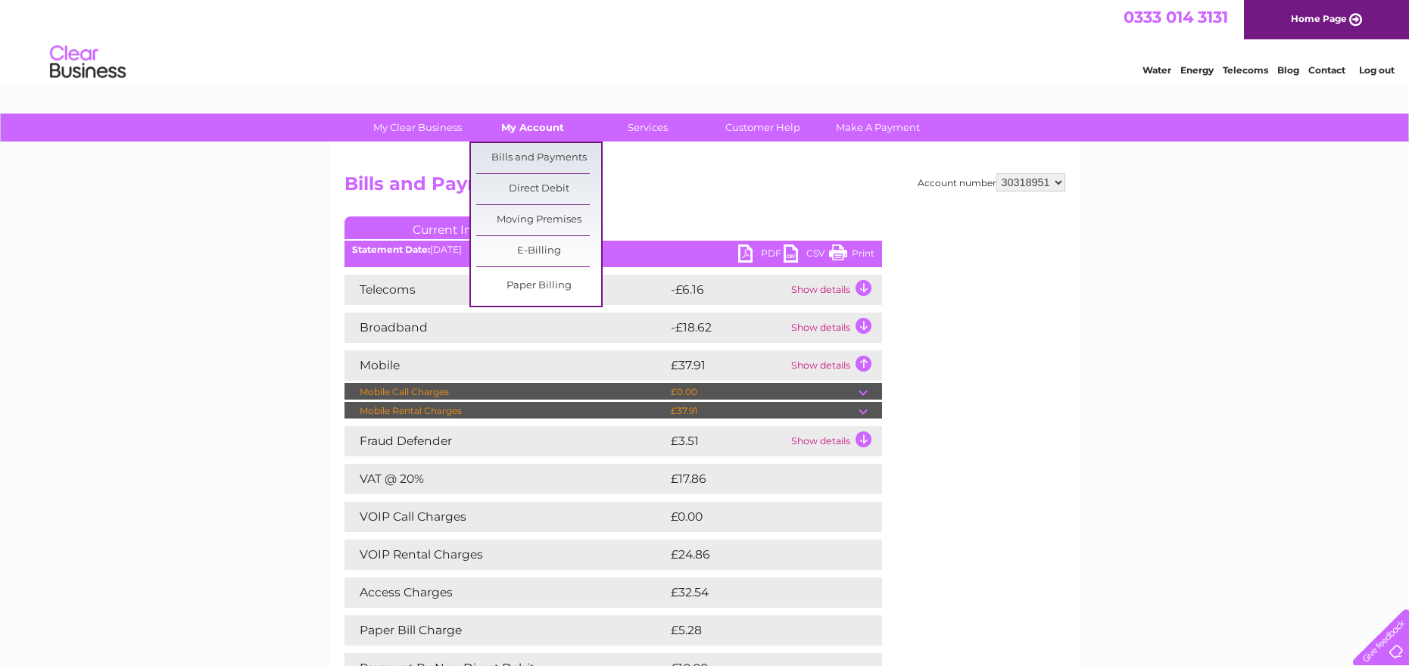
click at [516, 123] on link "My Account" at bounding box center [532, 128] width 125 height 28
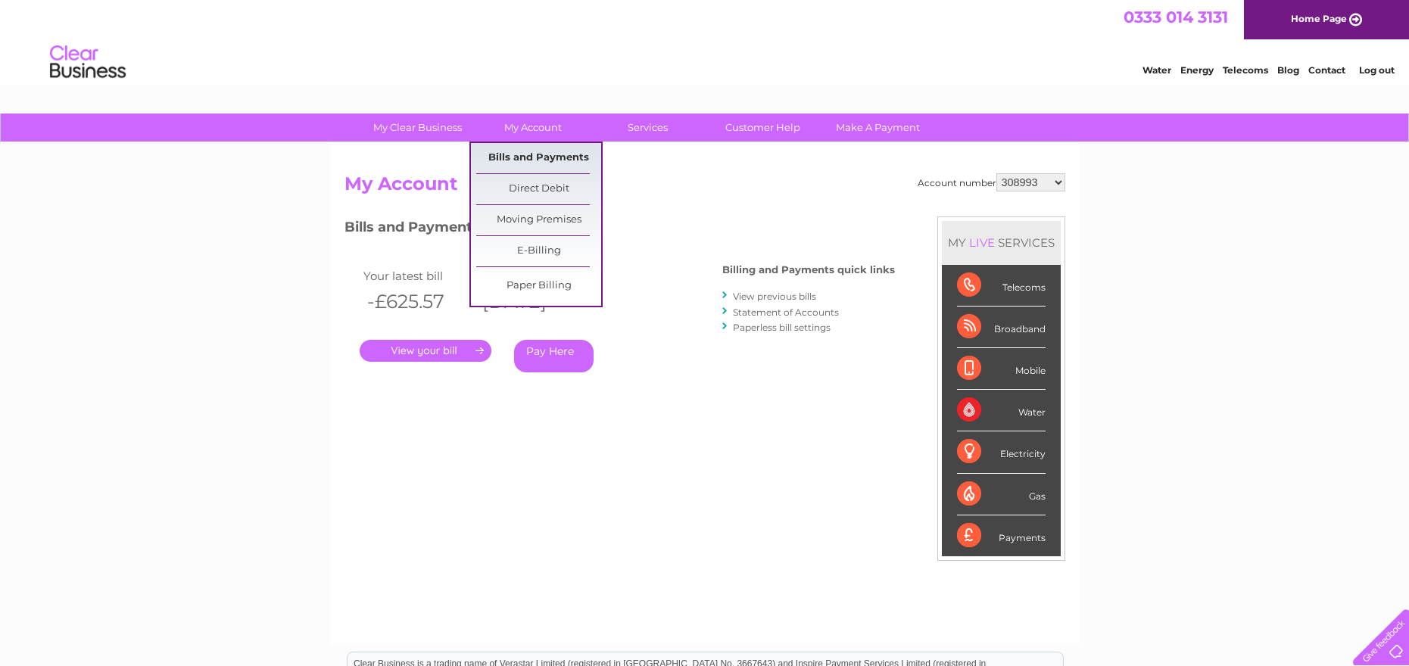
click at [527, 155] on link "Bills and Payments" at bounding box center [538, 158] width 125 height 30
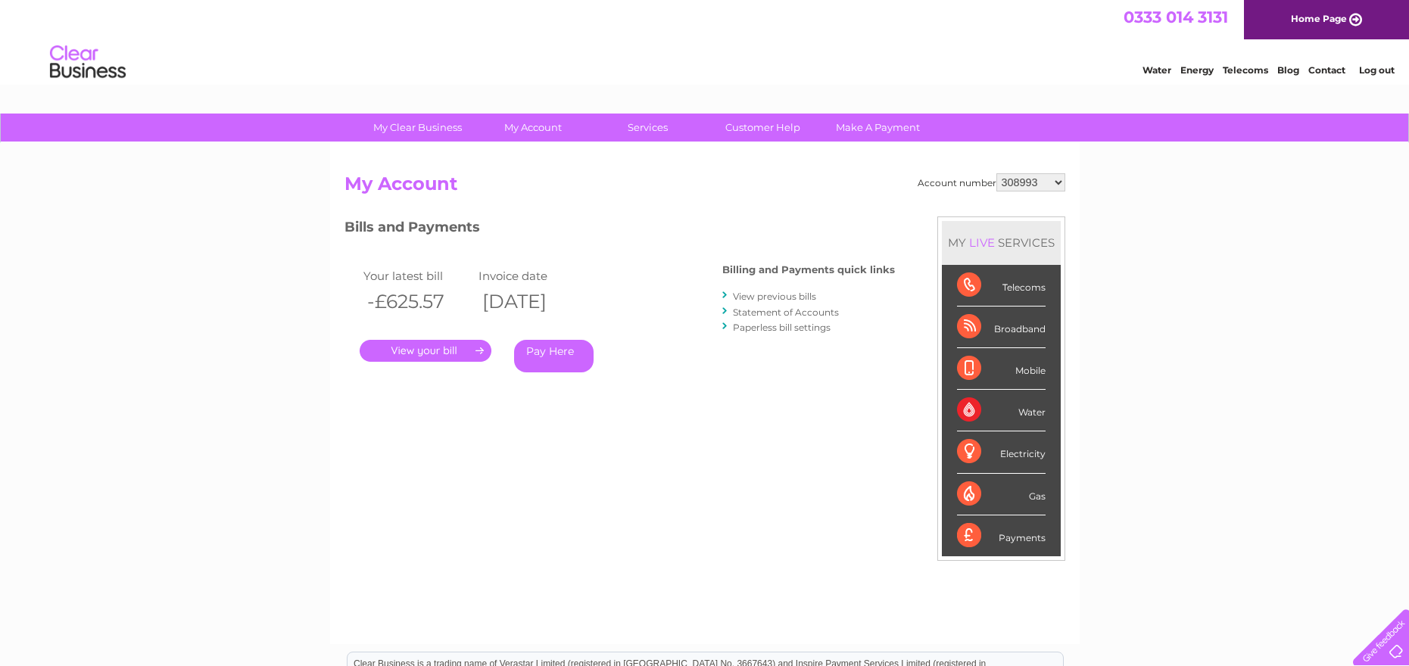
click at [1057, 180] on select "308993 30318951" at bounding box center [1031, 182] width 69 height 18
select select "30318951"
click at [997, 173] on select "308993 30318951" at bounding box center [1031, 182] width 69 height 18
click at [801, 299] on link "View previous bills" at bounding box center [774, 296] width 83 height 11
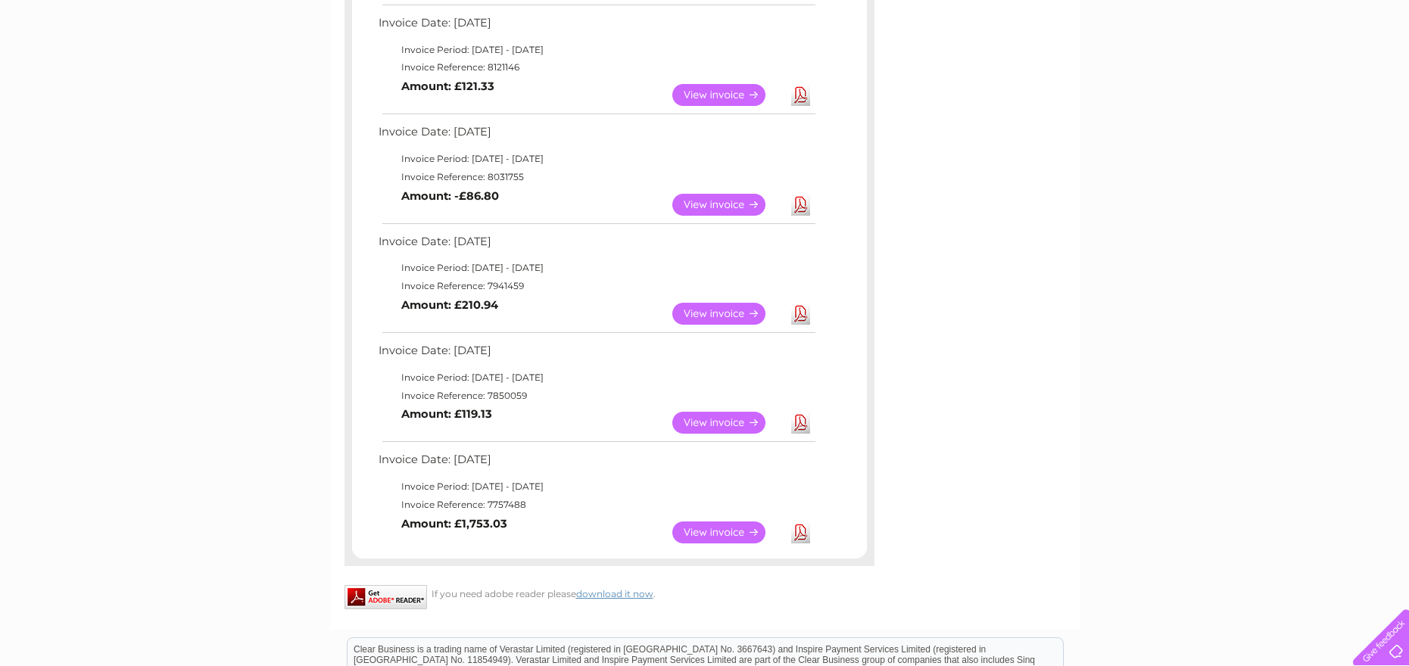
scroll to position [382, 0]
click at [729, 532] on link "View" at bounding box center [728, 531] width 111 height 22
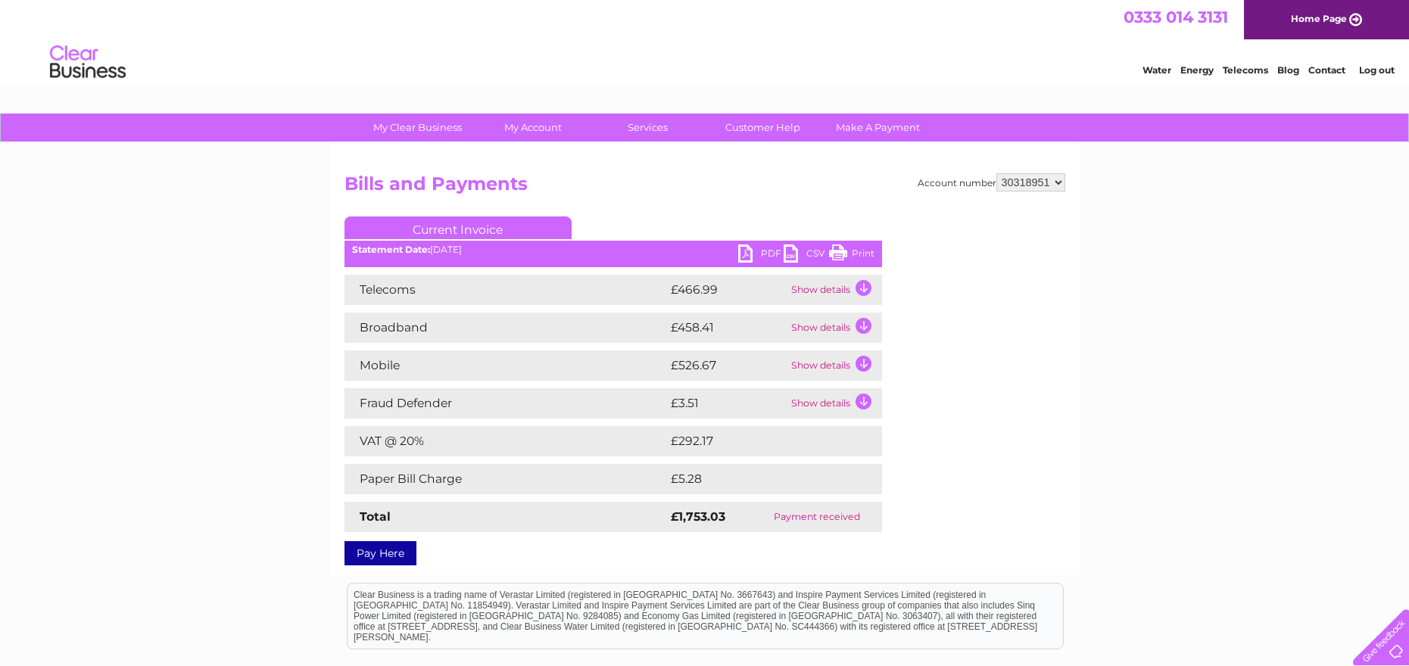
click at [863, 364] on td "Show details" at bounding box center [835, 366] width 95 height 30
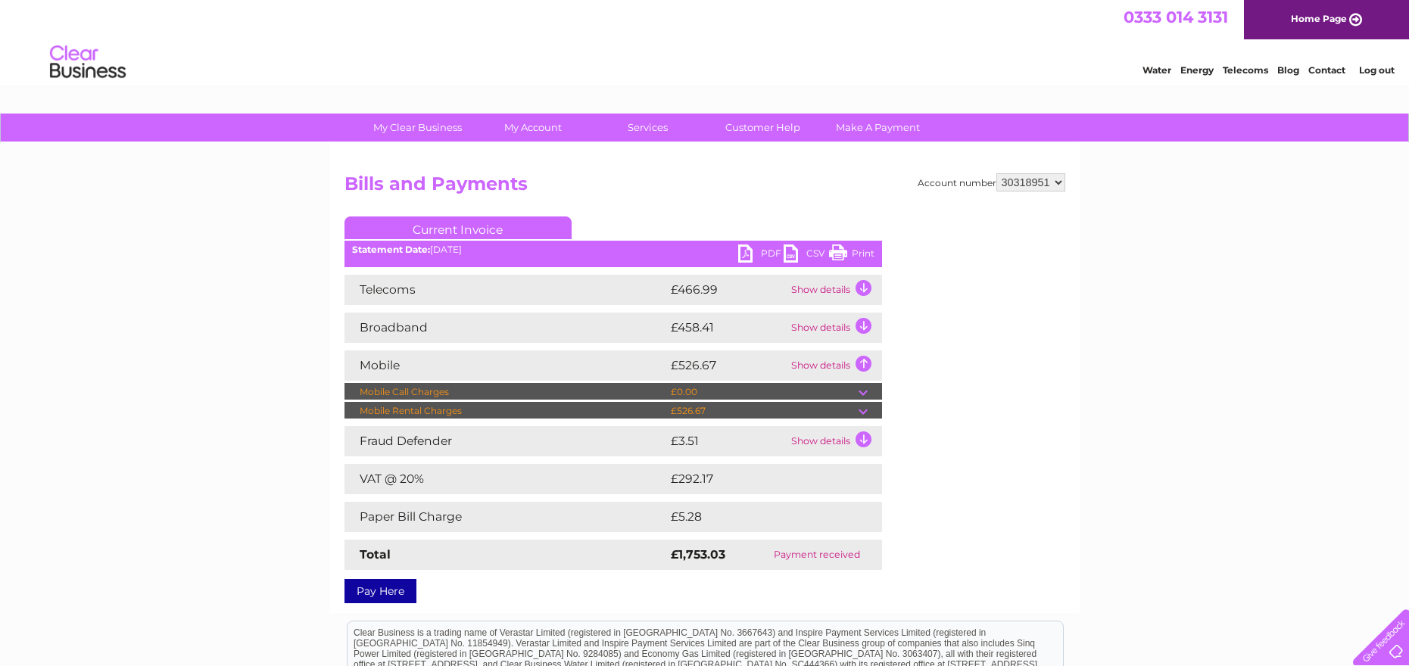
click at [863, 364] on td "Show details" at bounding box center [835, 366] width 95 height 30
